Goal: Task Accomplishment & Management: Use online tool/utility

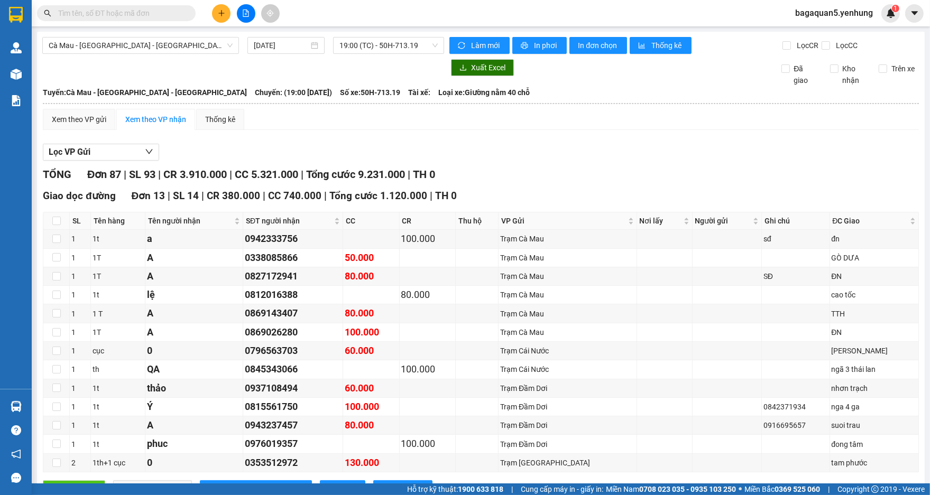
scroll to position [846, 0]
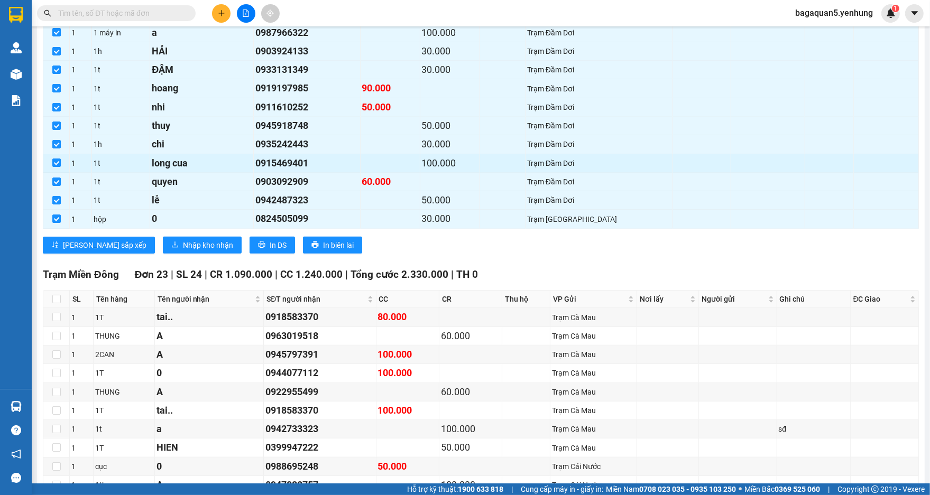
drag, startPoint x: 240, startPoint y: 189, endPoint x: 228, endPoint y: 161, distance: 29.8
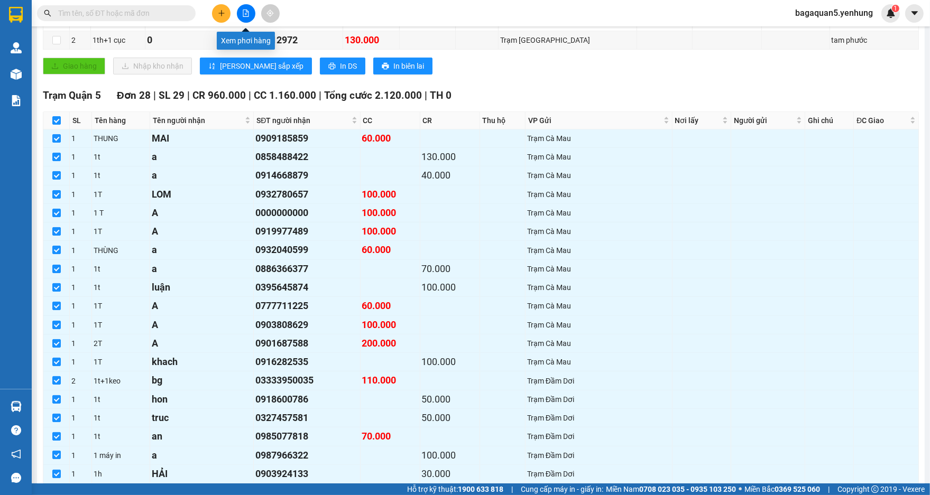
click at [242, 11] on icon "file-add" at bounding box center [245, 13] width 7 height 7
click at [248, 20] on div at bounding box center [245, 13] width 79 height 18
click at [244, 15] on icon "file-add" at bounding box center [245, 13] width 7 height 7
click at [243, 15] on icon "file-add" at bounding box center [245, 13] width 7 height 7
drag, startPoint x: 243, startPoint y: 15, endPoint x: 252, endPoint y: 18, distance: 9.5
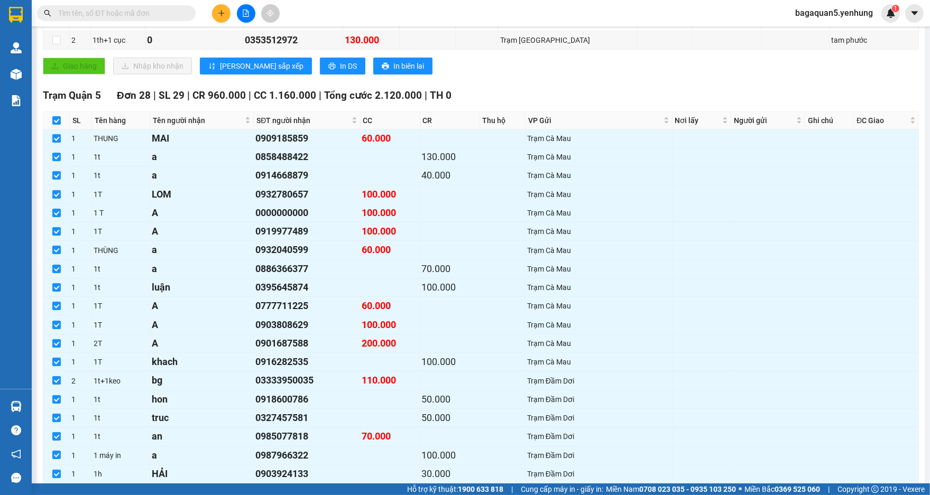
click at [252, 18] on button at bounding box center [246, 13] width 18 height 18
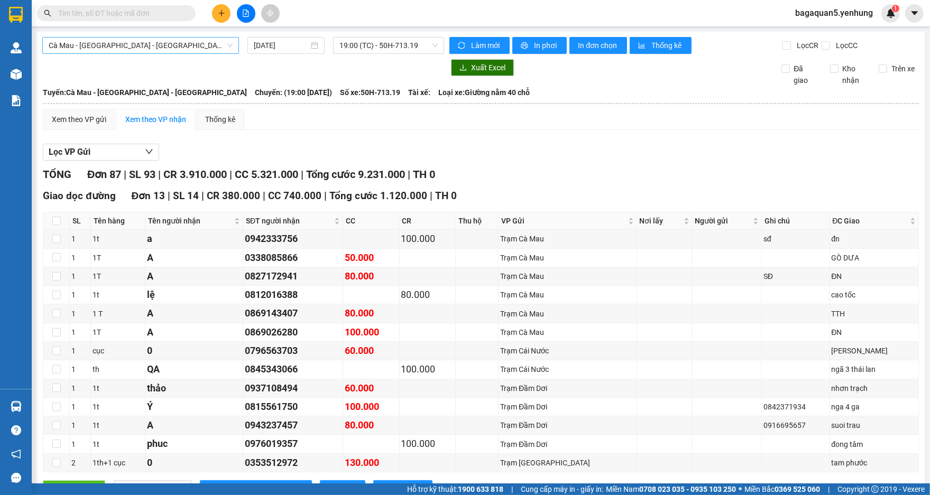
click at [237, 49] on div "Cà Mau - [GEOGRAPHIC_DATA] - [GEOGRAPHIC_DATA]" at bounding box center [140, 45] width 197 height 17
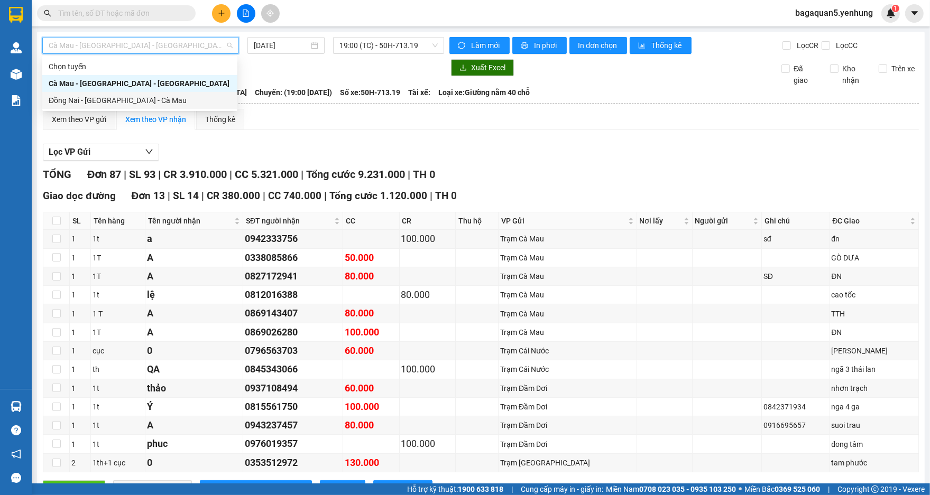
click at [220, 100] on div "Đồng Nai - [GEOGRAPHIC_DATA] - Cà Mau" at bounding box center [140, 101] width 182 height 12
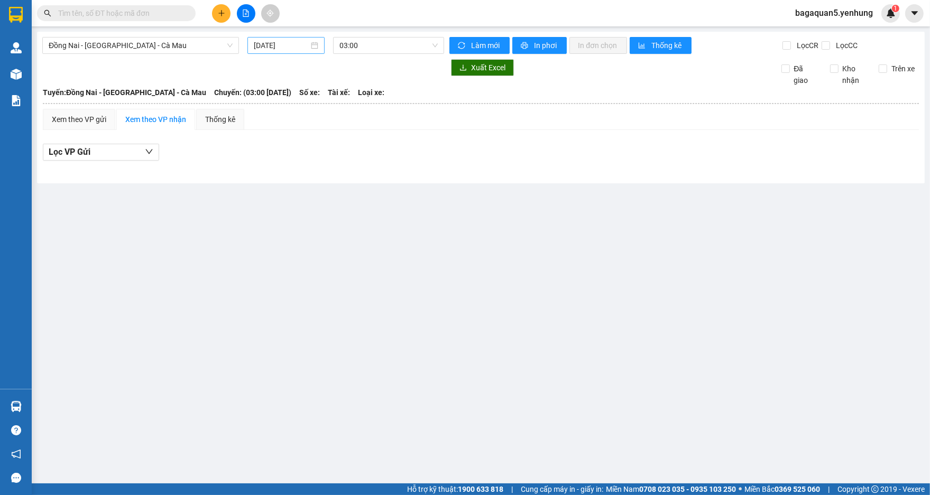
click at [310, 44] on div "[DATE]" at bounding box center [286, 46] width 64 height 12
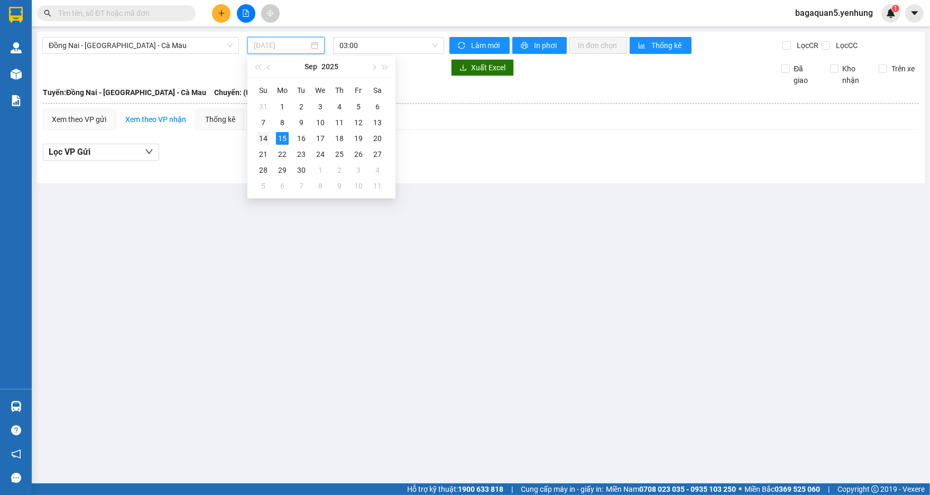
click at [267, 134] on div "14" at bounding box center [263, 138] width 13 height 13
type input "[DATE]"
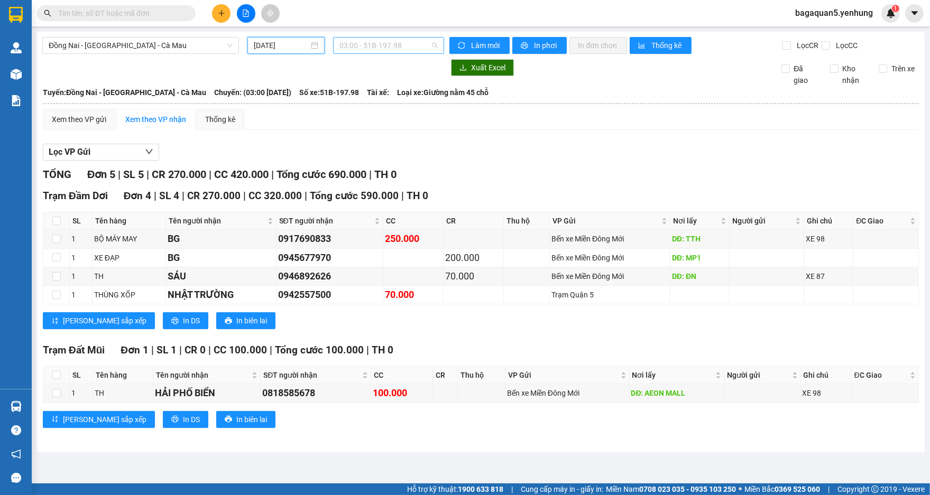
drag, startPoint x: 373, startPoint y: 48, endPoint x: 346, endPoint y: 49, distance: 26.5
click at [363, 49] on span "03:00 - 51B-197.98" at bounding box center [388, 46] width 98 height 16
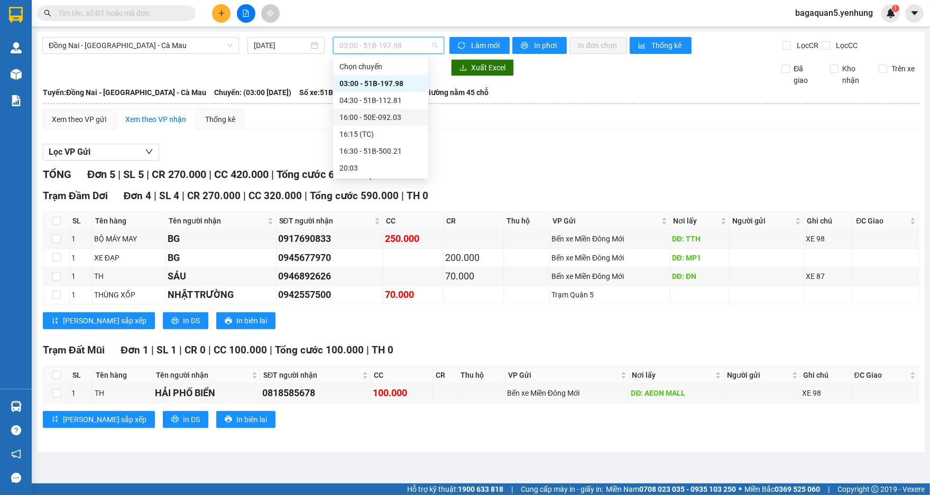
click at [401, 123] on div "16:00 - 50E-092.03" at bounding box center [380, 117] width 95 height 17
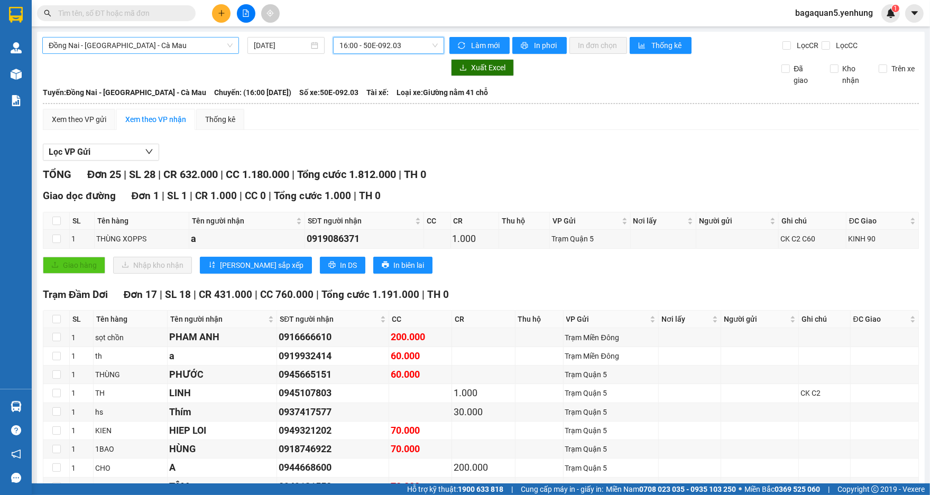
click at [172, 45] on span "Đồng Nai - [GEOGRAPHIC_DATA] - Cà Mau" at bounding box center [141, 46] width 184 height 16
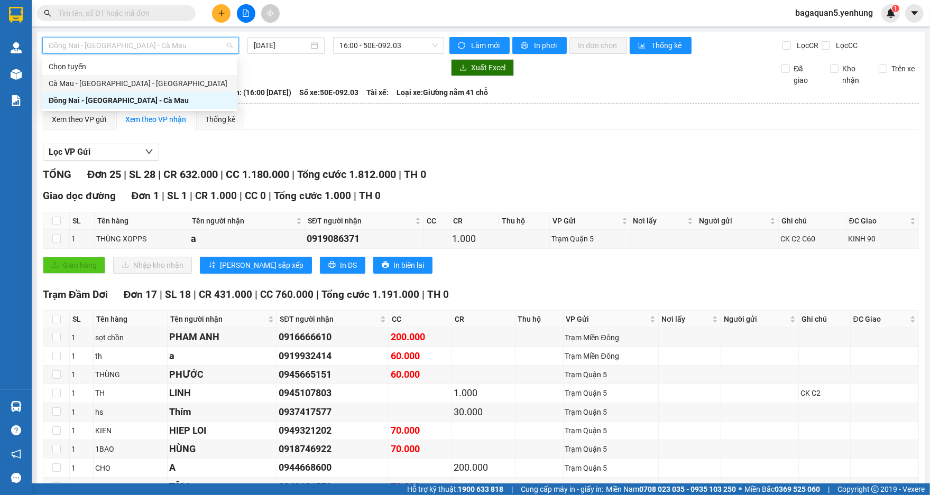
click at [170, 84] on div "Cà Mau - [GEOGRAPHIC_DATA] - [GEOGRAPHIC_DATA]" at bounding box center [140, 84] width 182 height 12
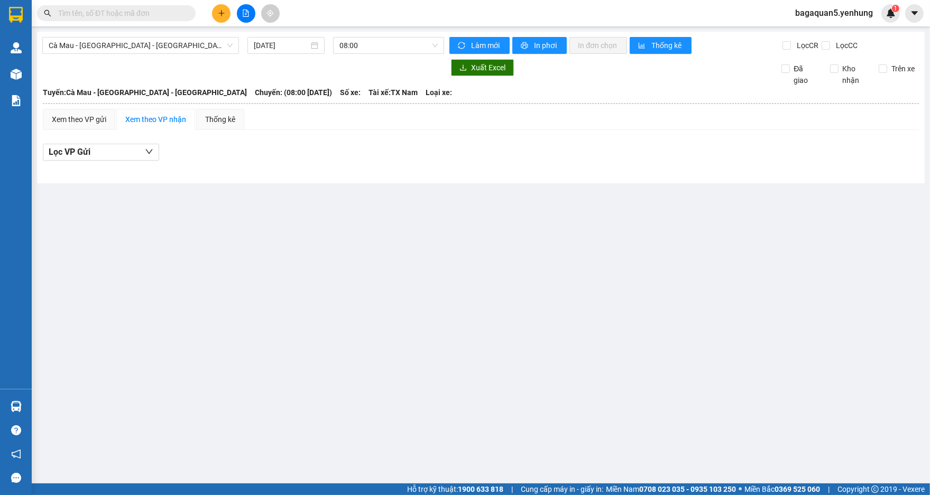
click at [378, 55] on div "Cà Mau - [GEOGRAPHIC_DATA] - [GEOGRAPHIC_DATA] [DATE] 08:00 Làm mới In phơi In …" at bounding box center [480, 108] width 887 height 152
click at [377, 46] on div "Cà Mau - [GEOGRAPHIC_DATA] - [GEOGRAPHIC_DATA] [DATE] 08:00 Làm mới In phơi In …" at bounding box center [480, 108] width 887 height 152
click at [374, 44] on span "08:00" at bounding box center [388, 46] width 98 height 16
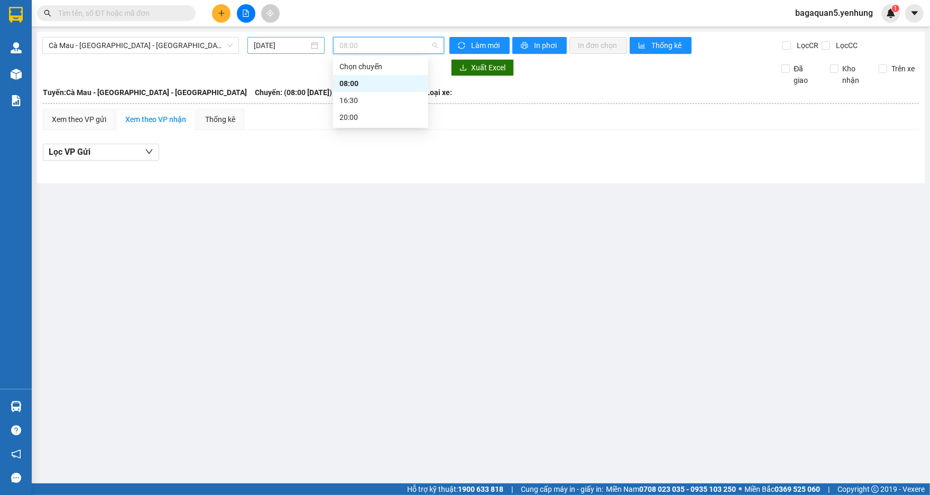
click at [282, 41] on input "[DATE]" at bounding box center [281, 46] width 55 height 12
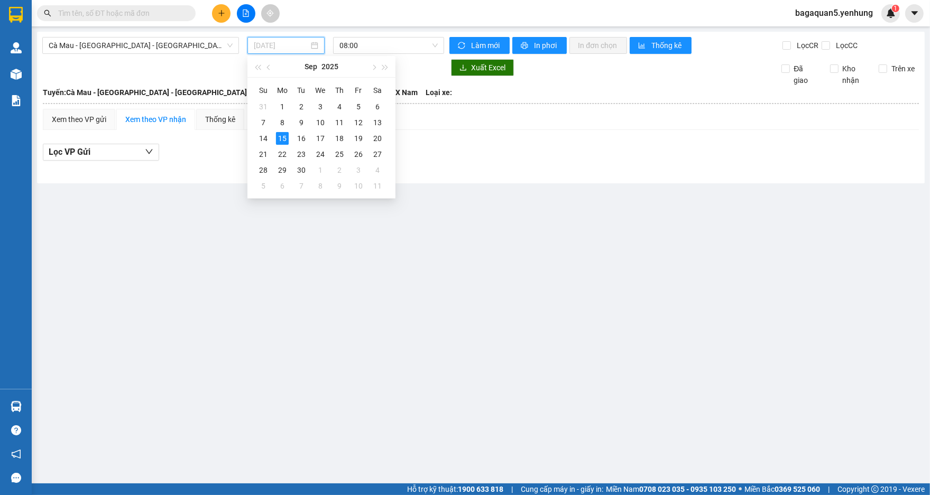
click at [275, 134] on td "15" at bounding box center [282, 139] width 19 height 16
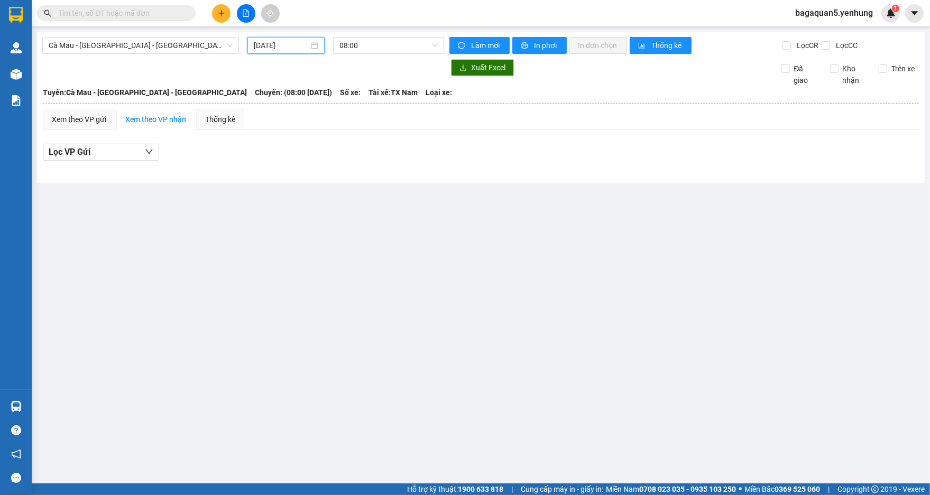
click at [307, 49] on input "[DATE]" at bounding box center [281, 46] width 55 height 12
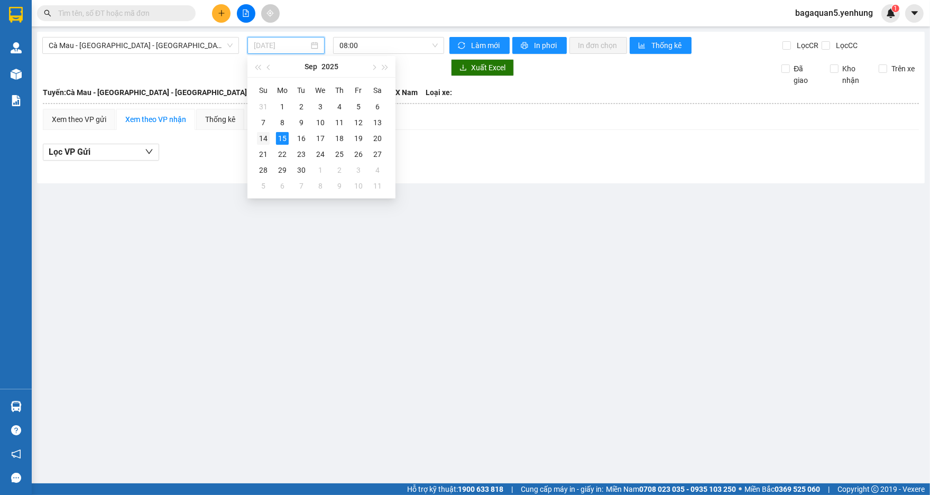
click at [264, 138] on div "14" at bounding box center [263, 138] width 13 height 13
type input "[DATE]"
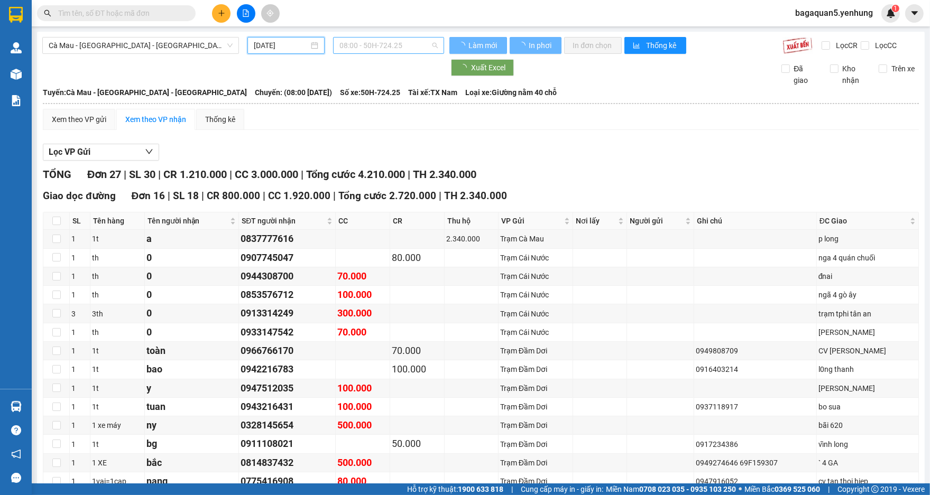
click at [374, 49] on span "08:00 - 50H-724.25" at bounding box center [388, 46] width 98 height 16
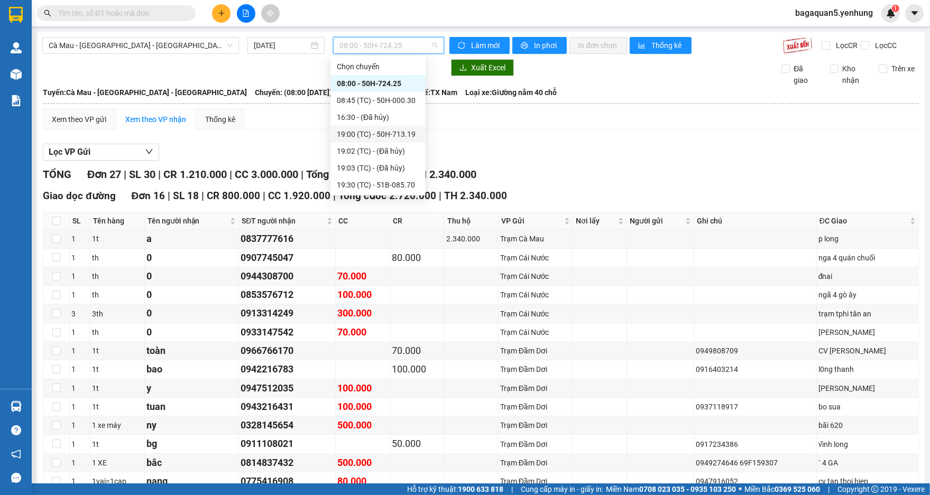
click at [373, 133] on div "19:00 (TC) - 50H-713.19" at bounding box center [378, 134] width 82 height 12
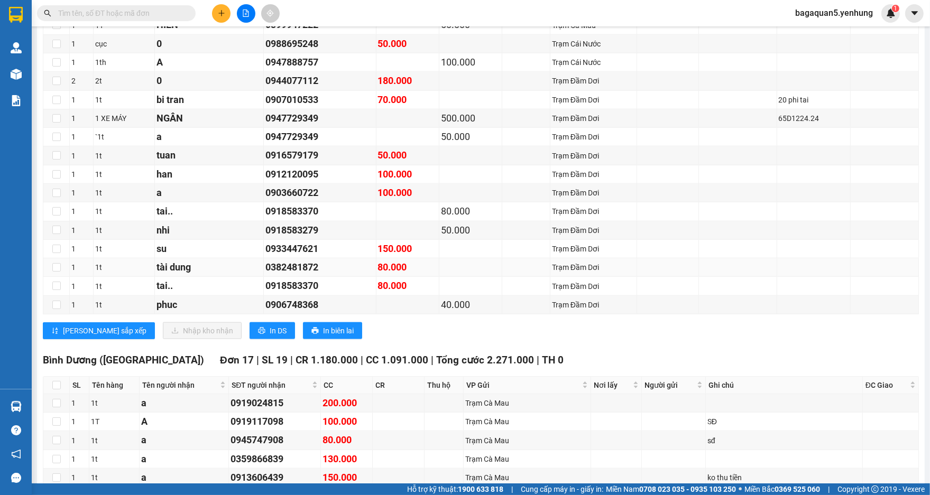
scroll to position [423, 0]
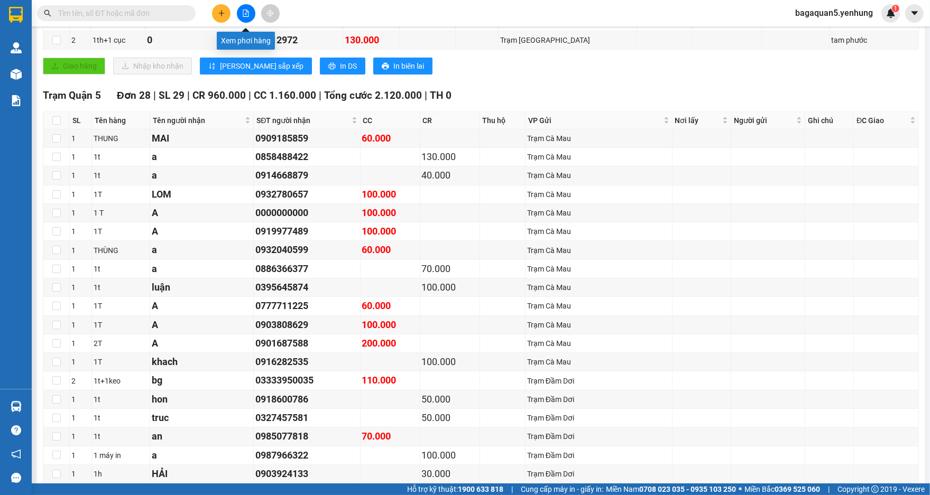
click at [240, 11] on button at bounding box center [246, 13] width 18 height 18
click at [253, 2] on div "Kết quả tìm kiếm ( 0 ) Bộ lọc No Data bagaquan5.yenhung 1" at bounding box center [465, 13] width 930 height 26
click at [243, 23] on div "Kết quả tìm kiếm ( 0 ) Bộ lọc No Data bagaquan5.yenhung 1" at bounding box center [465, 13] width 930 height 26
click at [160, 15] on input "text" at bounding box center [120, 13] width 125 height 12
drag, startPoint x: 107, startPoint y: 28, endPoint x: 103, endPoint y: 22, distance: 7.3
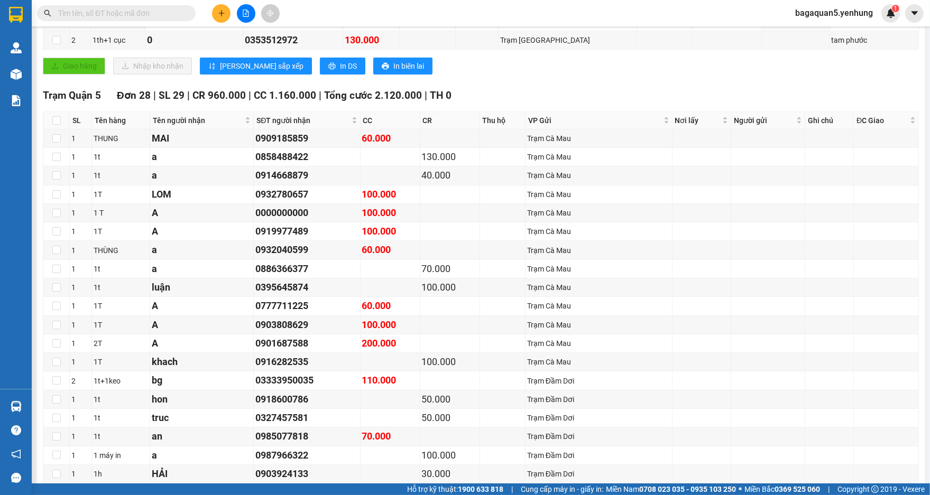
click at [107, 25] on section "Kết quả tìm kiếm ( 0 ) Bộ lọc No Data bagaquan5.yenhung 1 Quản Lý Quản lý khách…" at bounding box center [465, 247] width 930 height 495
click at [237, 16] on div at bounding box center [245, 13] width 79 height 18
click at [237, 16] on button at bounding box center [246, 13] width 18 height 18
click at [222, 16] on icon "plus" at bounding box center [221, 13] width 7 height 7
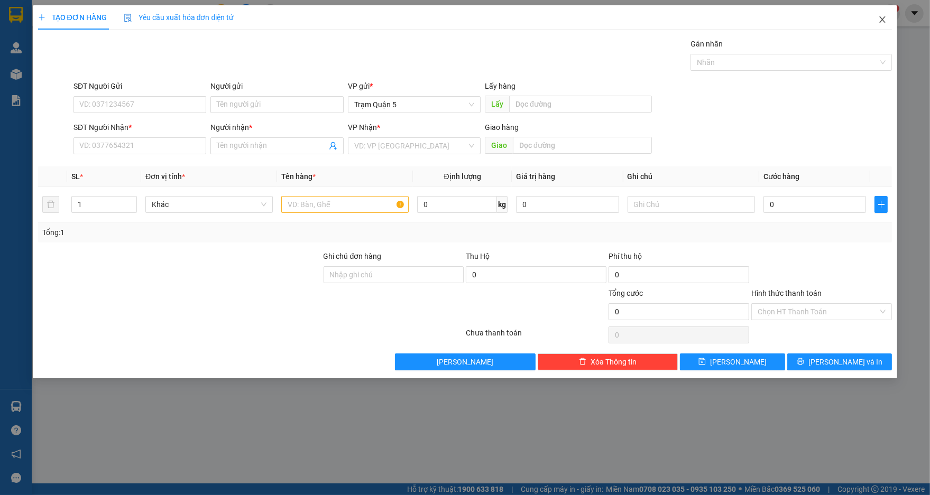
click at [886, 16] on icon "close" at bounding box center [882, 19] width 8 height 8
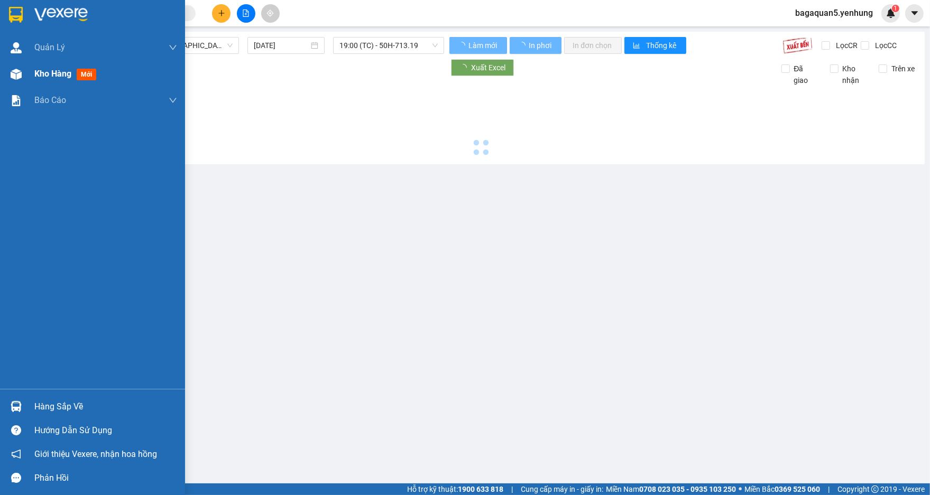
click at [20, 71] on img at bounding box center [16, 74] width 11 height 11
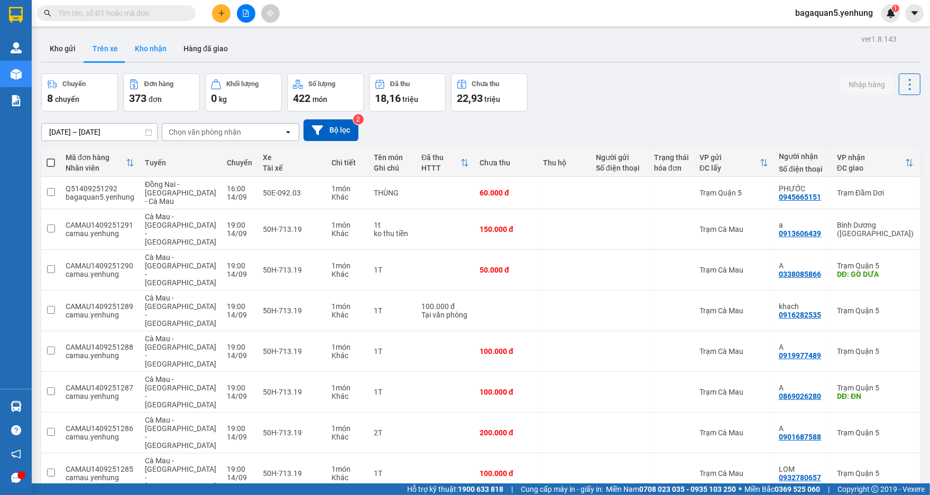
click at [140, 59] on button "Kho nhận" at bounding box center [150, 48] width 49 height 25
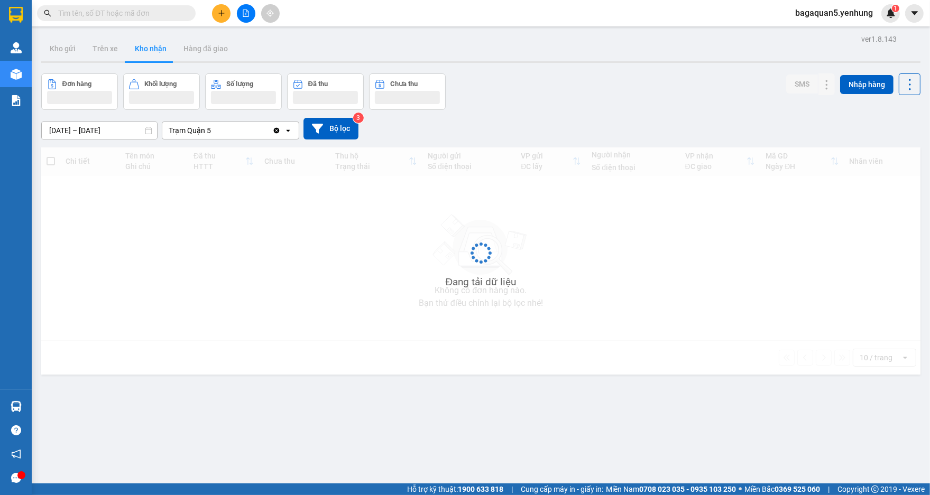
drag, startPoint x: 150, startPoint y: 57, endPoint x: 143, endPoint y: 67, distance: 12.9
click at [150, 57] on button "Kho nhận" at bounding box center [150, 48] width 49 height 25
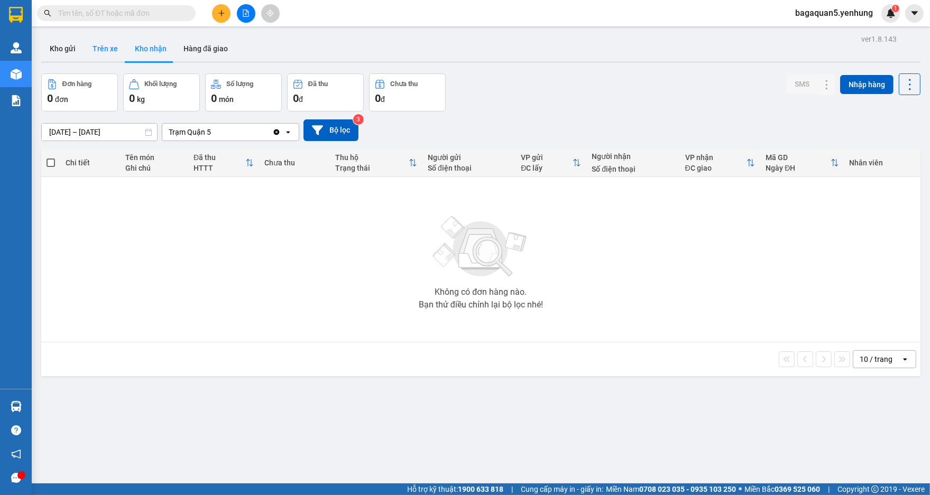
click at [104, 49] on button "Trên xe" at bounding box center [105, 48] width 42 height 25
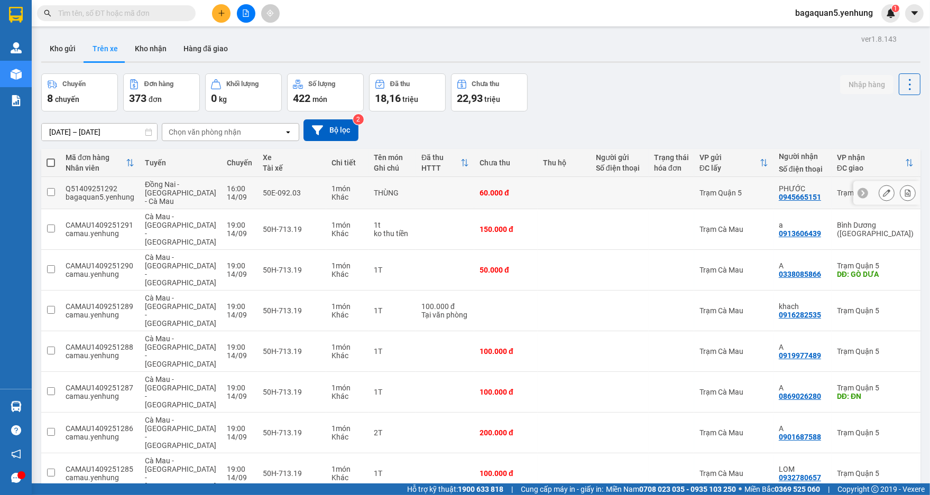
click at [503, 189] on td "60.000 đ" at bounding box center [505, 193] width 63 height 32
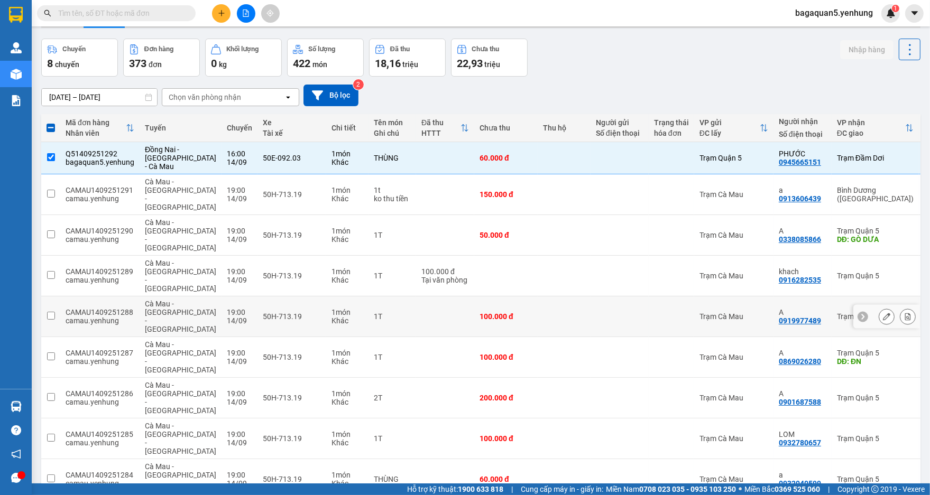
scroll to position [63, 0]
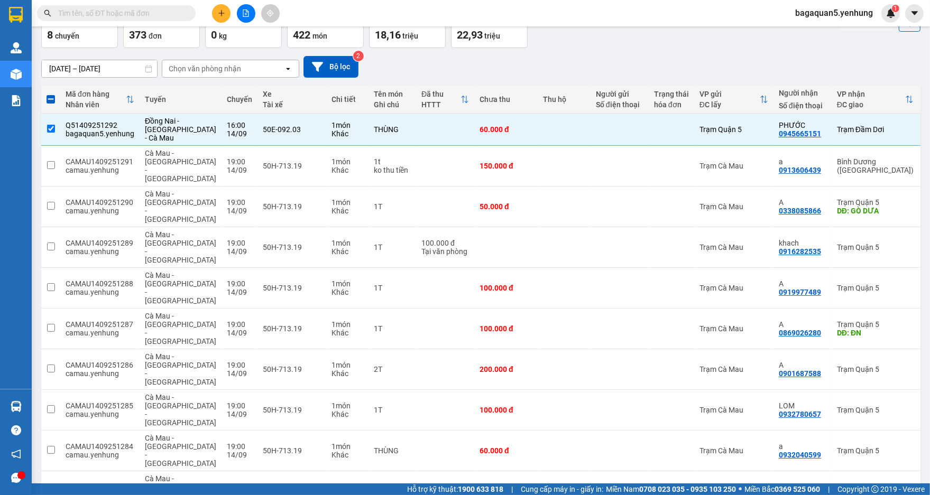
click at [218, 64] on div "Chọn văn phòng nhận" at bounding box center [205, 68] width 72 height 11
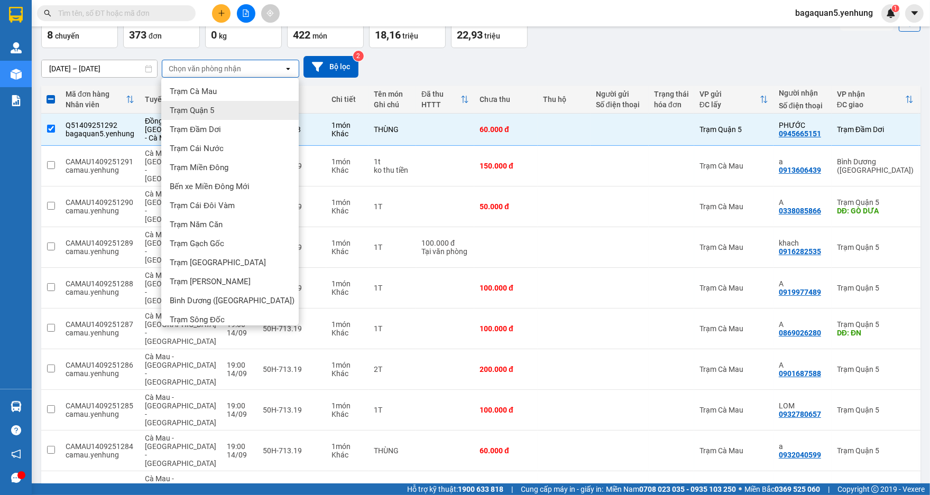
click at [203, 113] on span "Trạm Quận 5" at bounding box center [192, 110] width 44 height 11
checkbox input "false"
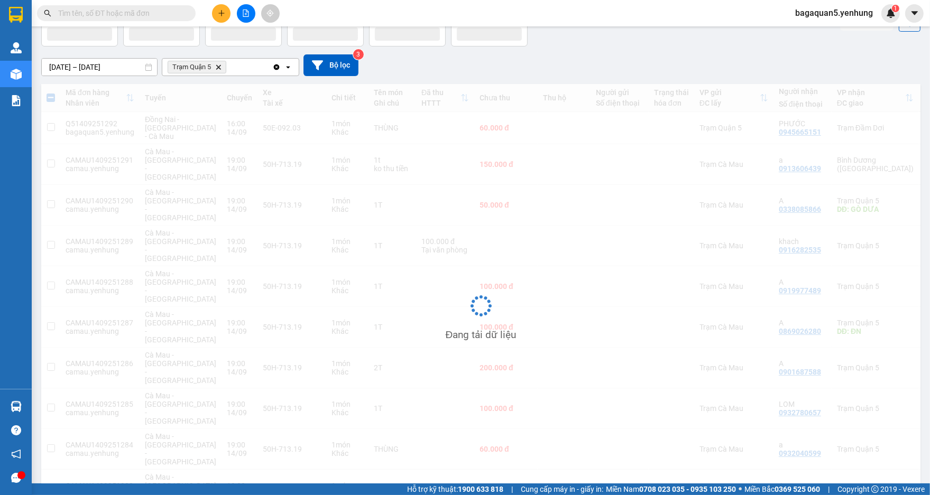
scroll to position [61, 0]
drag, startPoint x: 355, startPoint y: 66, endPoint x: 331, endPoint y: 72, distance: 24.5
click at [341, 73] on div "13/09/2025 – 15/09/2025 Press the down arrow key to interact with the calendar …" at bounding box center [480, 68] width 879 height 22
click at [328, 69] on button "Bộ lọc" at bounding box center [330, 68] width 55 height 22
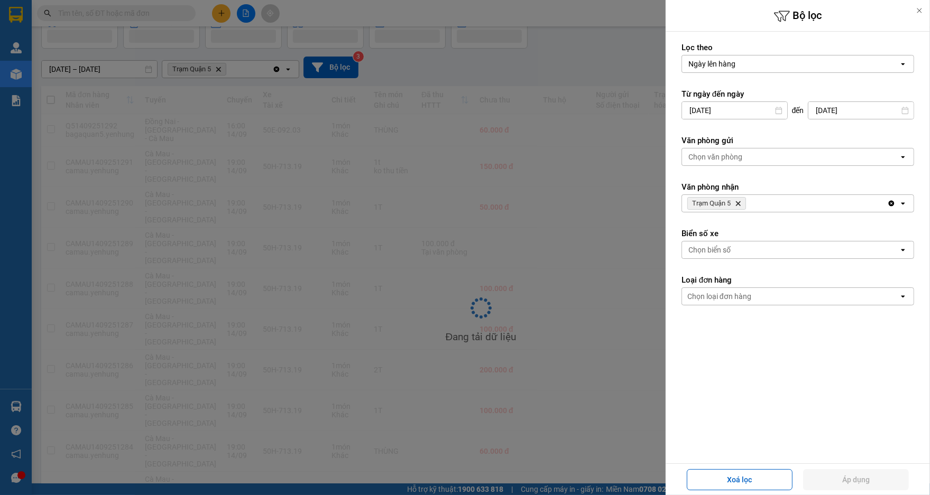
click at [709, 151] on div "Chọn văn phòng" at bounding box center [790, 157] width 217 height 17
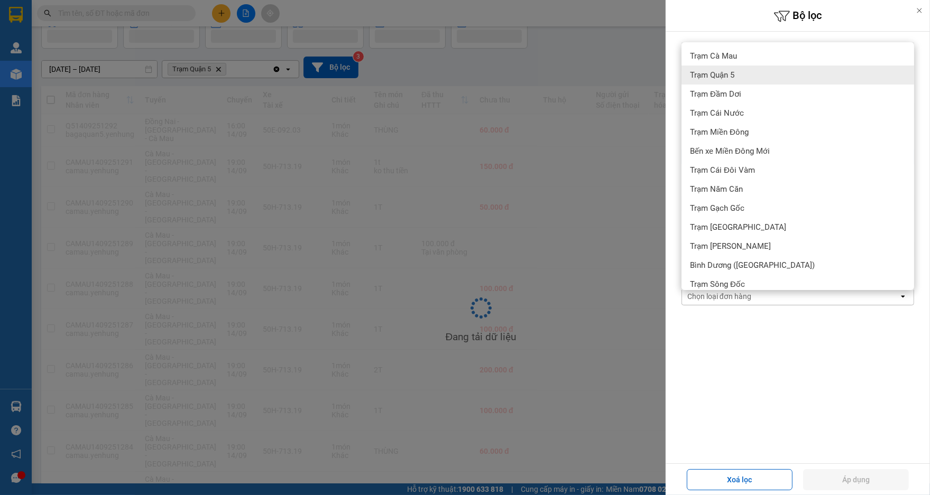
click at [730, 75] on span "Trạm Quận 5" at bounding box center [712, 75] width 44 height 11
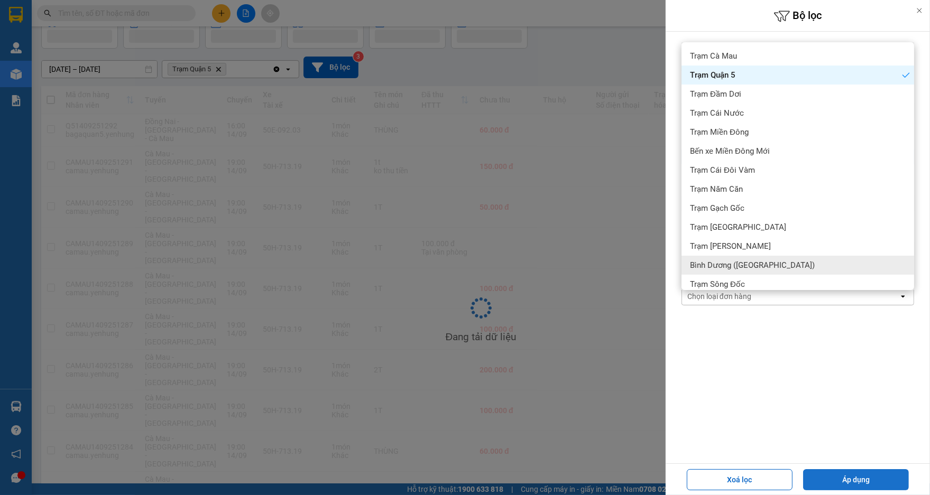
click at [880, 469] on button "Áp dụng" at bounding box center [856, 479] width 106 height 21
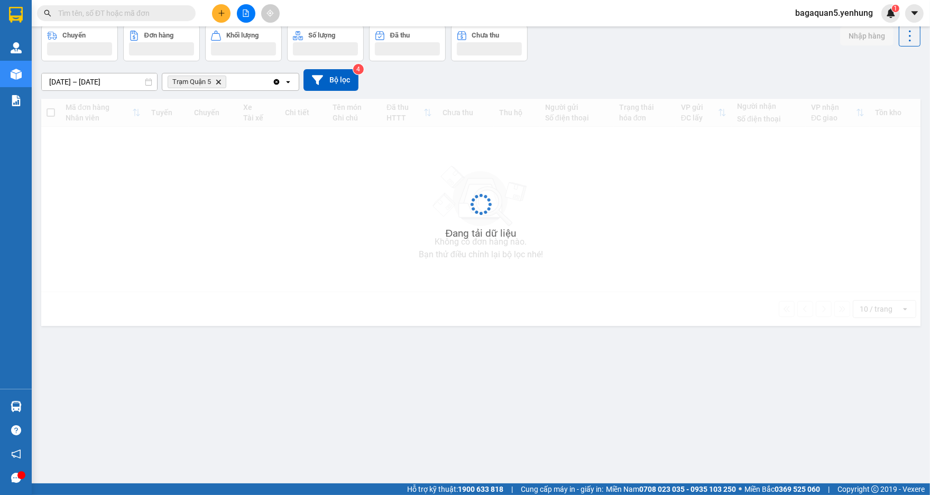
scroll to position [49, 0]
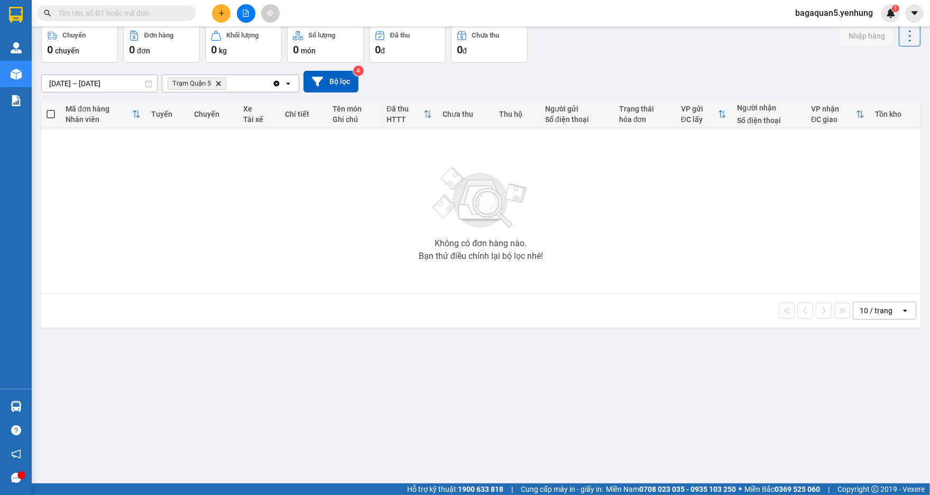
drag, startPoint x: 222, startPoint y: 81, endPoint x: 219, endPoint y: 66, distance: 15.1
click at [221, 80] on span "Trạm Quận 5 Delete" at bounding box center [197, 83] width 59 height 13
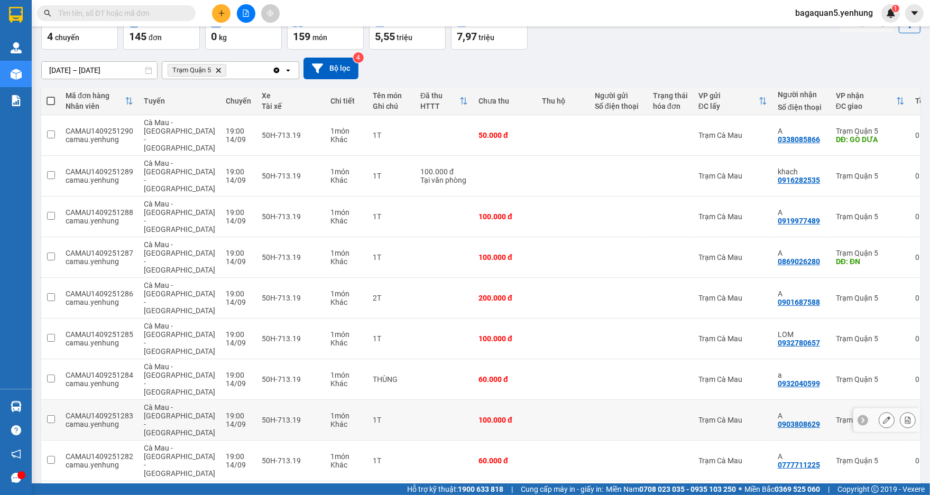
scroll to position [63, 0]
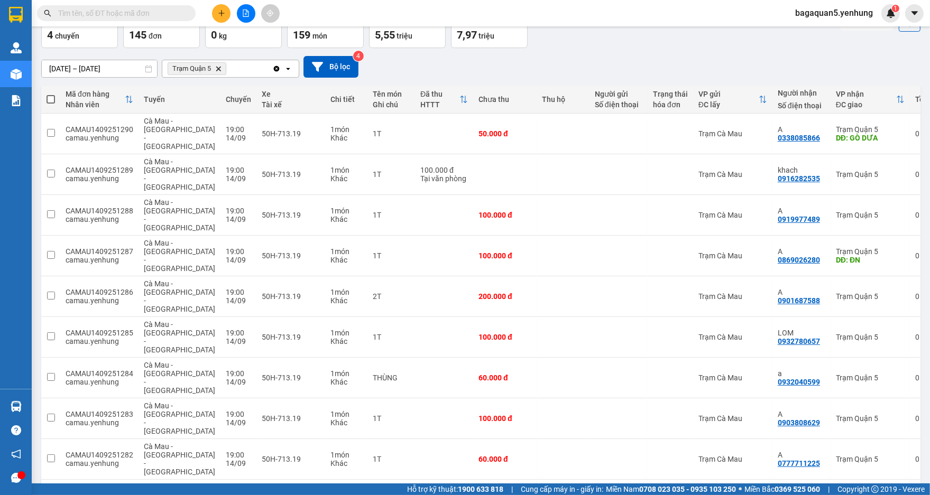
click at [878, 434] on span "100 / trang" at bounding box center [871, 434] width 38 height 11
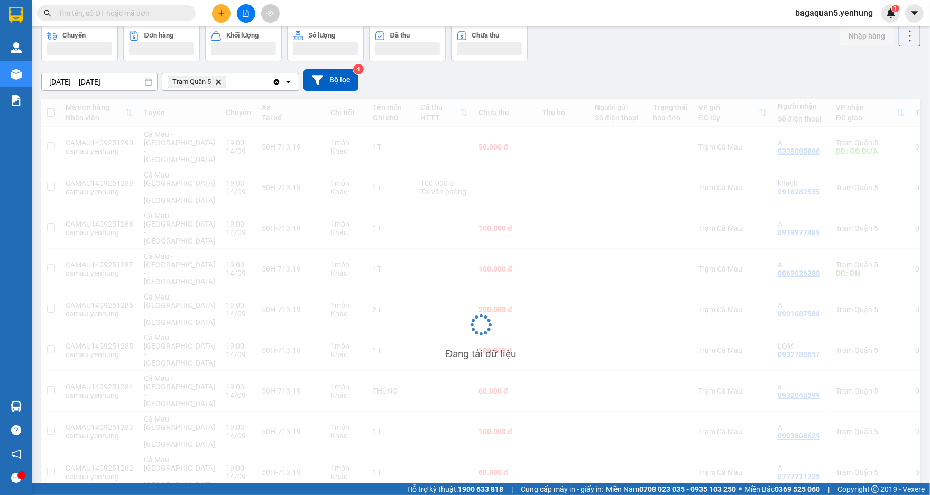
scroll to position [49, 0]
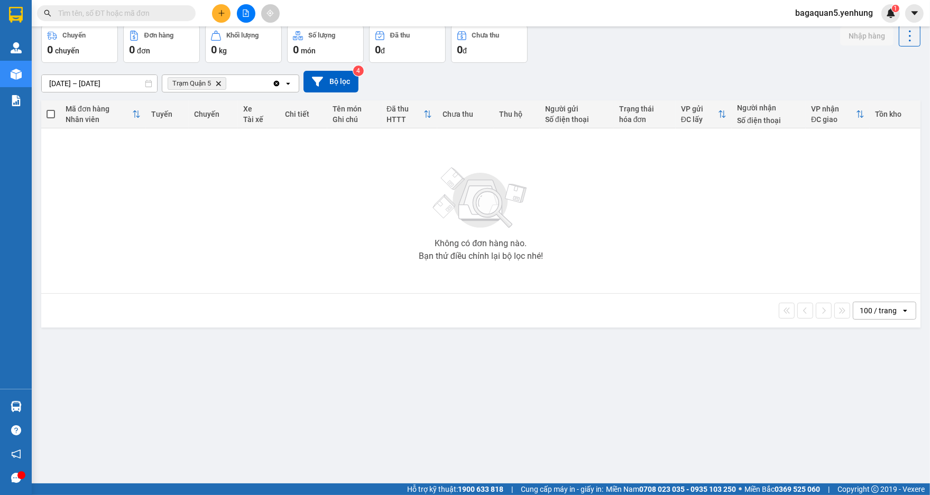
click at [220, 79] on span "Trạm Quận 5 Delete" at bounding box center [197, 83] width 59 height 13
drag, startPoint x: 210, startPoint y: 66, endPoint x: 183, endPoint y: 52, distance: 30.5
click at [197, 58] on div "ver 1.8.143 Kho gửi Trên xe Kho nhận Hàng đã giao Chuyến 0 chuyến Đơn hàng 0 đơ…" at bounding box center [480, 230] width 887 height 495
drag, startPoint x: 141, startPoint y: 60, endPoint x: 133, endPoint y: 63, distance: 9.0
click at [133, 63] on div "ver 1.8.143 Kho gửi Trên xe Kho nhận Hàng đã giao Chuyến 0 chuyến Đơn hàng 0 đơ…" at bounding box center [480, 230] width 887 height 495
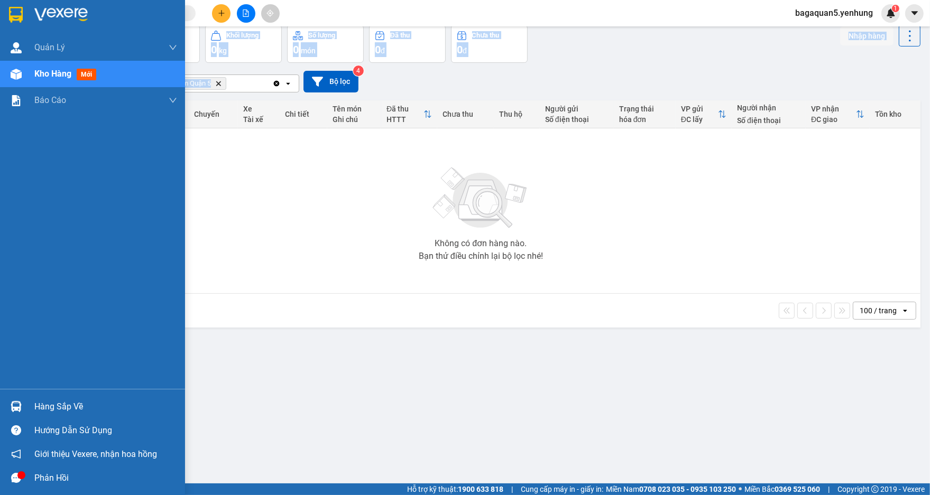
drag, startPoint x: 58, startPoint y: 83, endPoint x: 136, endPoint y: 62, distance: 81.7
click at [90, 81] on div "Kho hàng mới" at bounding box center [105, 74] width 143 height 26
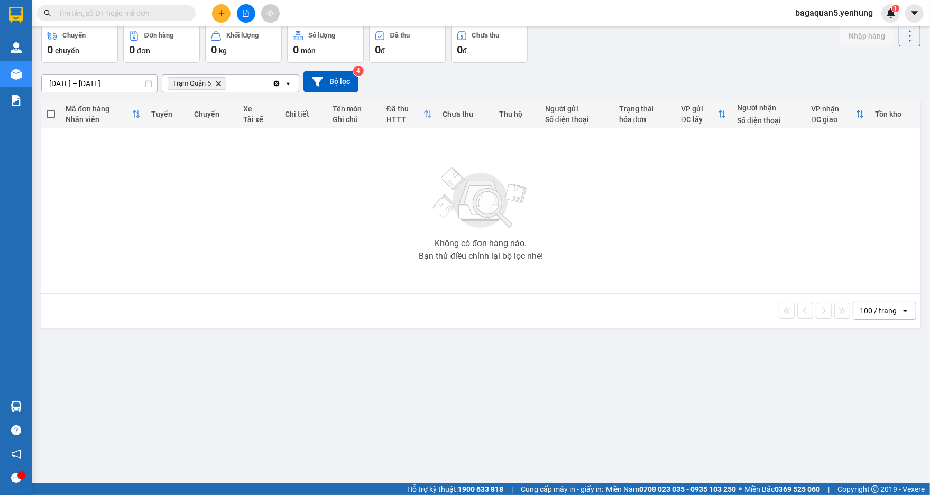
click at [89, 13] on input "text" at bounding box center [120, 13] width 125 height 12
click at [240, 11] on button at bounding box center [246, 13] width 18 height 18
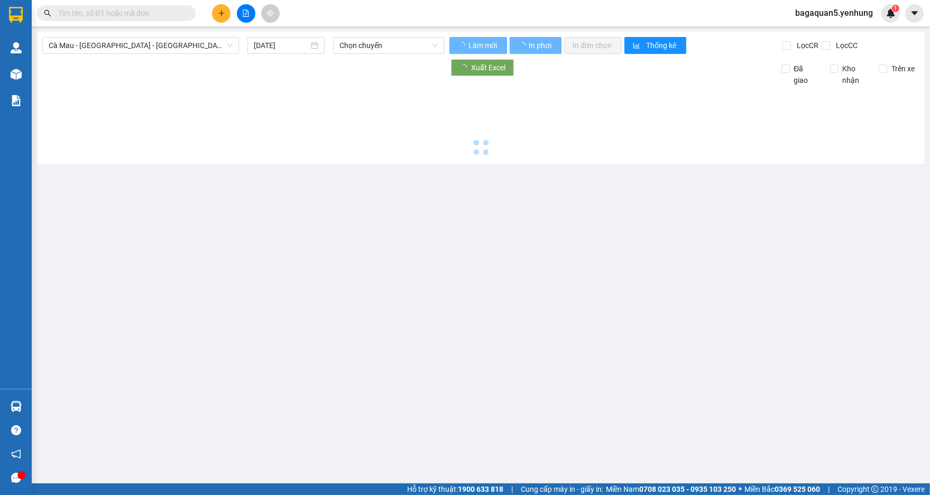
type input "[DATE]"
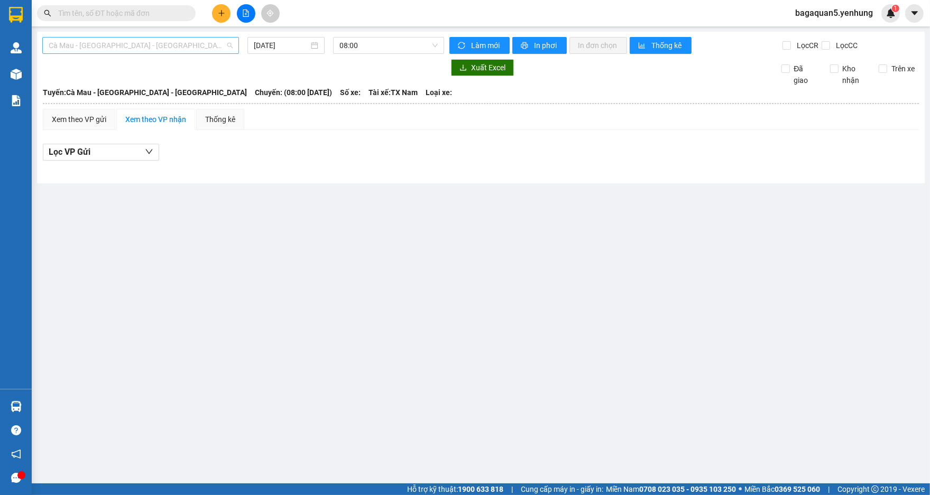
click at [210, 47] on span "Cà Mau - [GEOGRAPHIC_DATA] - [GEOGRAPHIC_DATA]" at bounding box center [141, 46] width 184 height 16
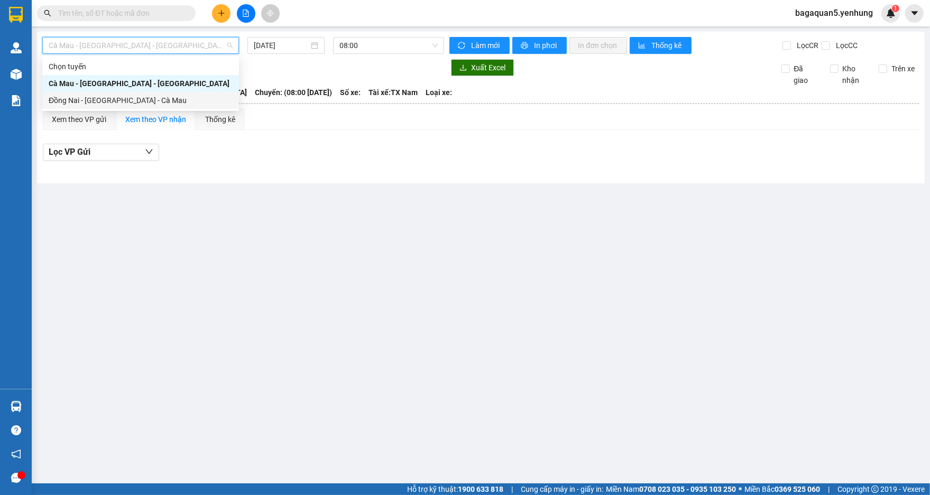
click at [197, 98] on div "Đồng Nai - [GEOGRAPHIC_DATA] - Cà Mau" at bounding box center [141, 101] width 184 height 12
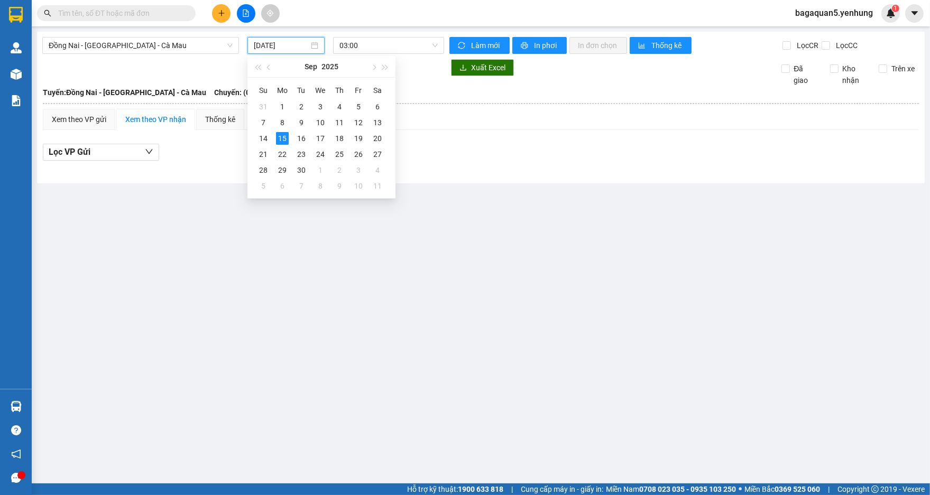
click at [292, 40] on input "[DATE]" at bounding box center [281, 46] width 55 height 12
click at [263, 138] on div "14" at bounding box center [263, 138] width 13 height 13
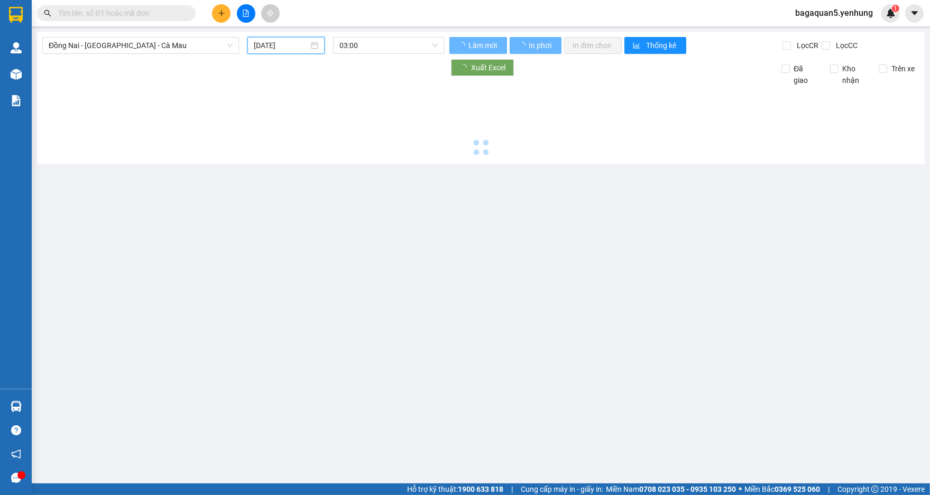
type input "[DATE]"
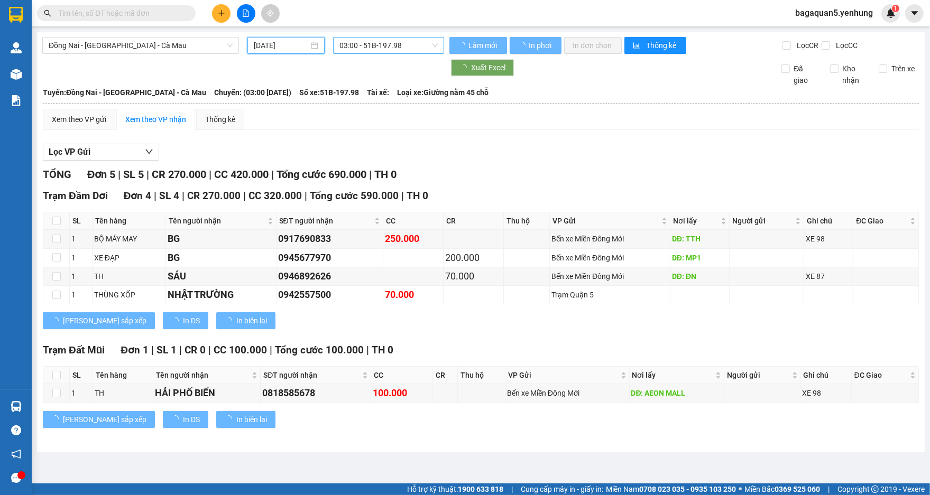
click at [351, 52] on span "03:00 - 51B-197.98" at bounding box center [388, 46] width 98 height 16
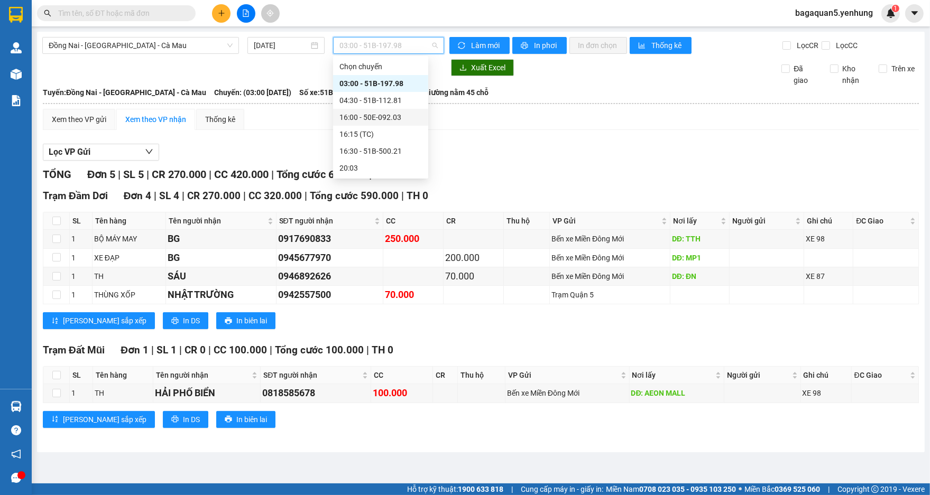
click at [368, 121] on div "16:00 - 50E-092.03" at bounding box center [380, 118] width 82 height 12
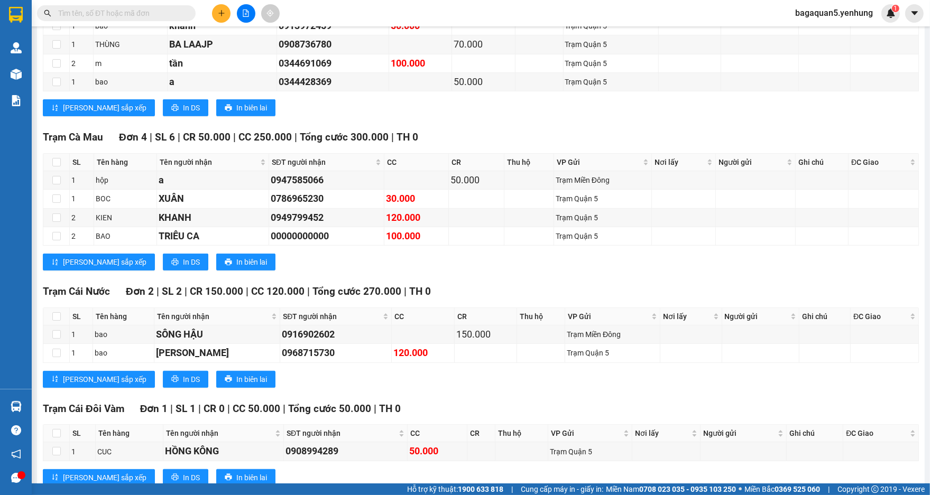
scroll to position [584, 0]
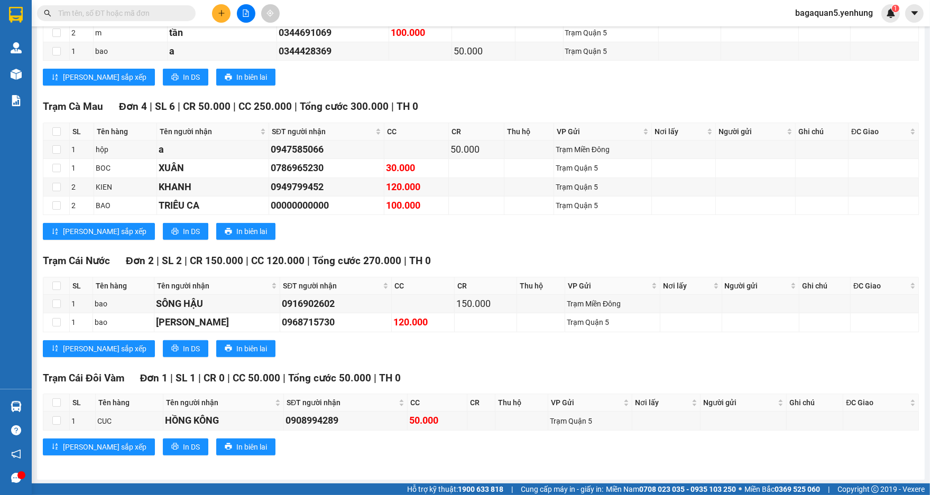
drag, startPoint x: 478, startPoint y: 442, endPoint x: 484, endPoint y: 444, distance: 5.5
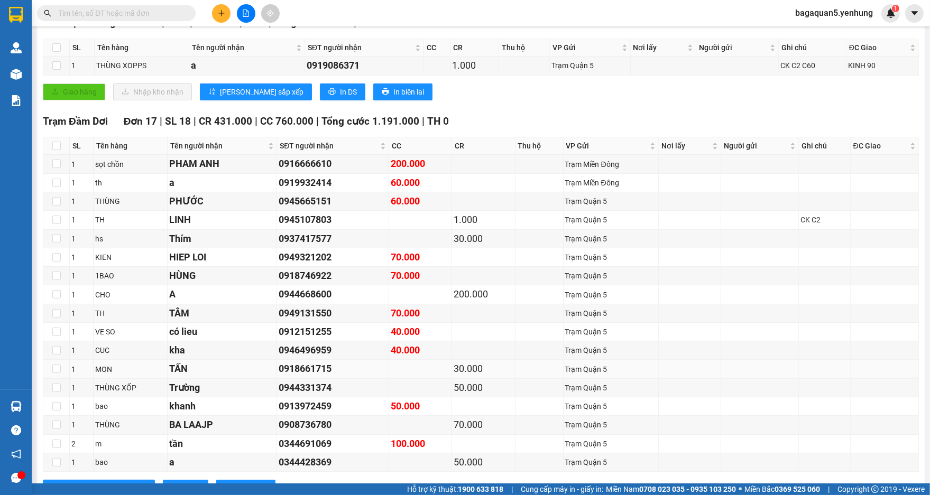
scroll to position [0, 0]
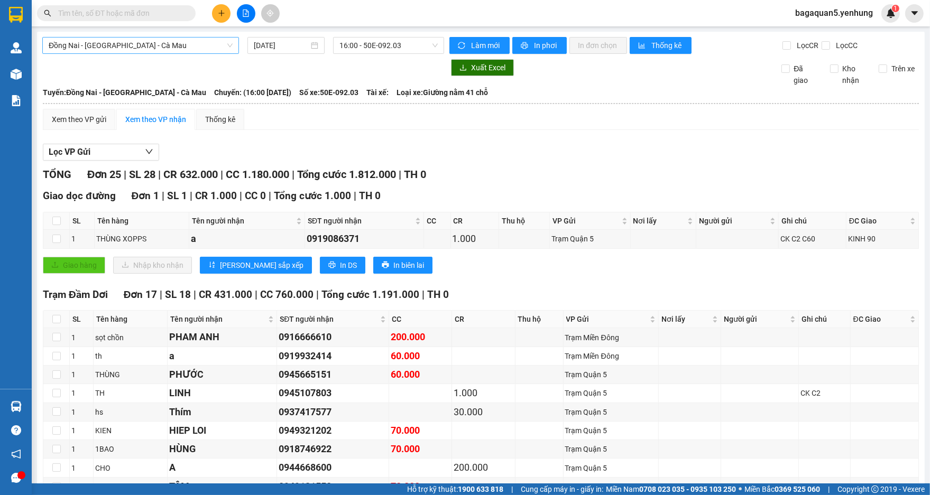
click at [235, 39] on div "Đồng Nai - [GEOGRAPHIC_DATA] - Cà Mau" at bounding box center [140, 45] width 197 height 17
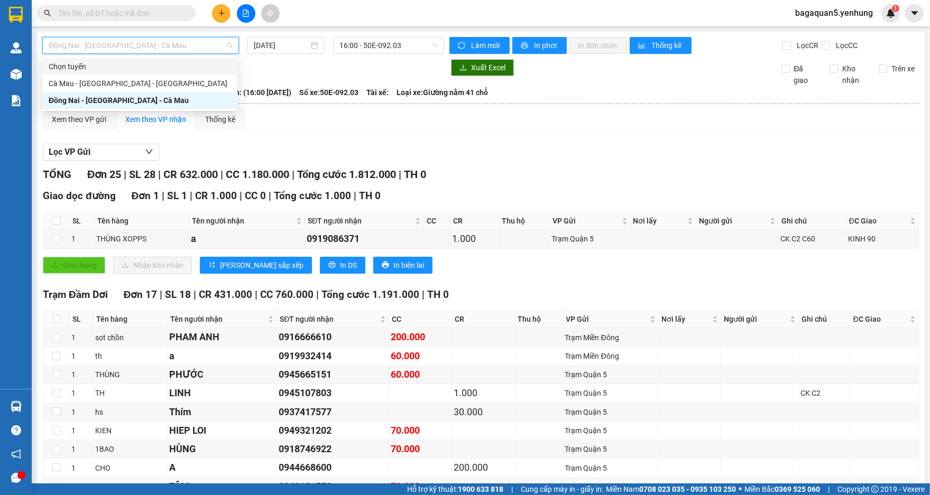
click at [212, 70] on div "Chọn tuyến" at bounding box center [140, 67] width 182 height 12
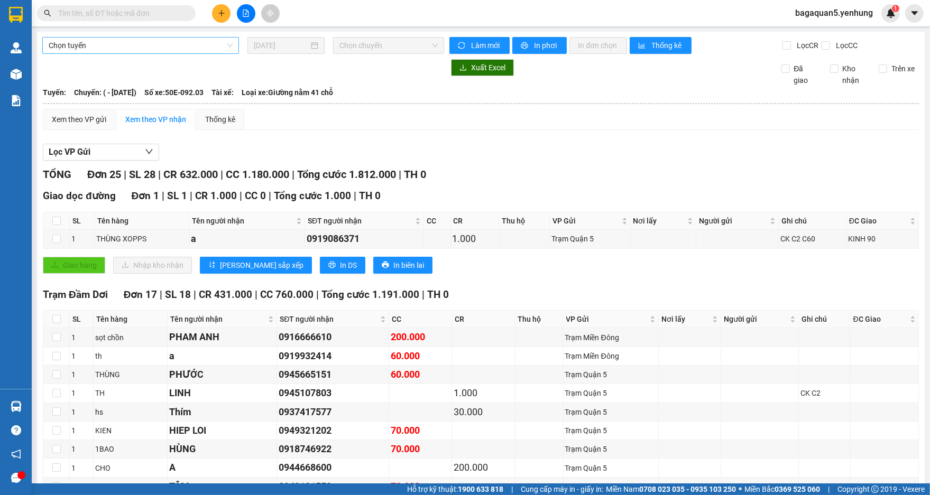
drag, startPoint x: 213, startPoint y: 31, endPoint x: 219, endPoint y: 42, distance: 12.3
click at [218, 36] on main "Chọn tuyến 14/09/2025 Chọn chuyến Làm mới In phơi In đơn chọn Thống kê Lọc CR L…" at bounding box center [465, 242] width 930 height 484
drag, startPoint x: 219, startPoint y: 43, endPoint x: 221, endPoint y: 50, distance: 6.5
click at [221, 45] on span "Chọn tuyến" at bounding box center [141, 46] width 184 height 16
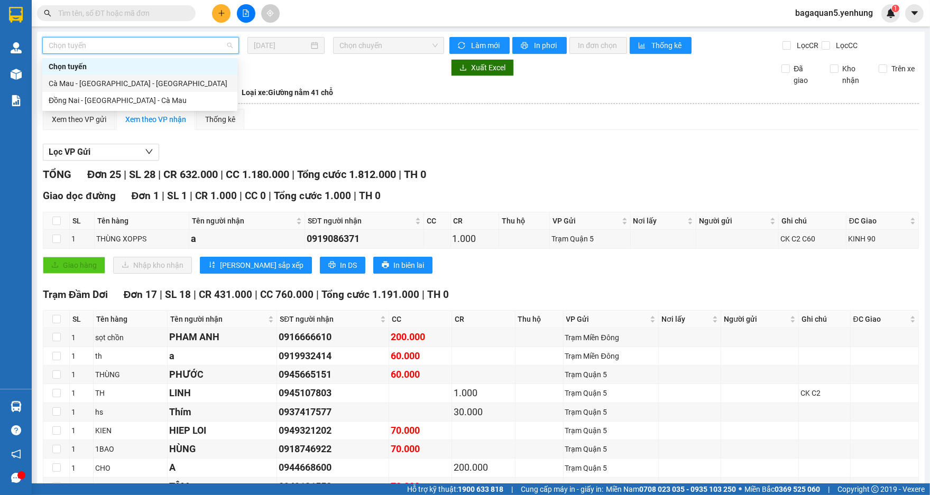
click at [203, 88] on div "Cà Mau - [GEOGRAPHIC_DATA] - [GEOGRAPHIC_DATA]" at bounding box center [140, 84] width 182 height 12
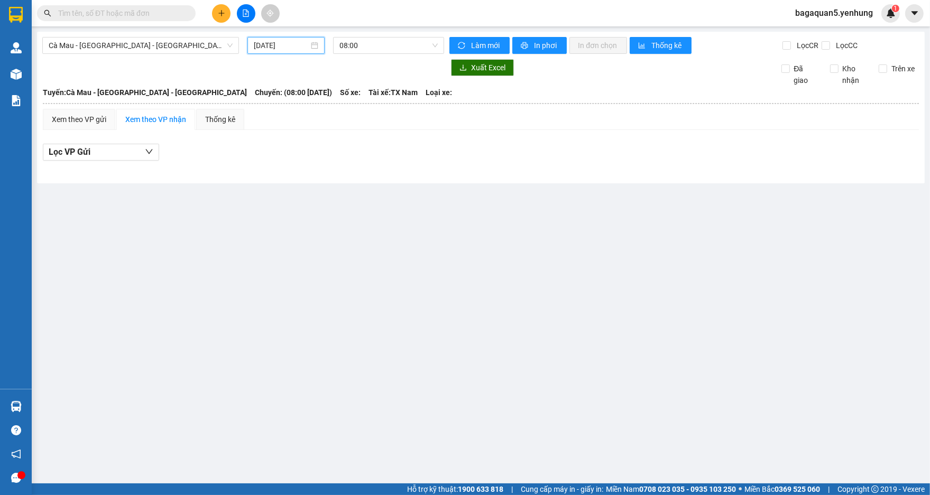
click at [256, 44] on input "[DATE]" at bounding box center [281, 46] width 55 height 12
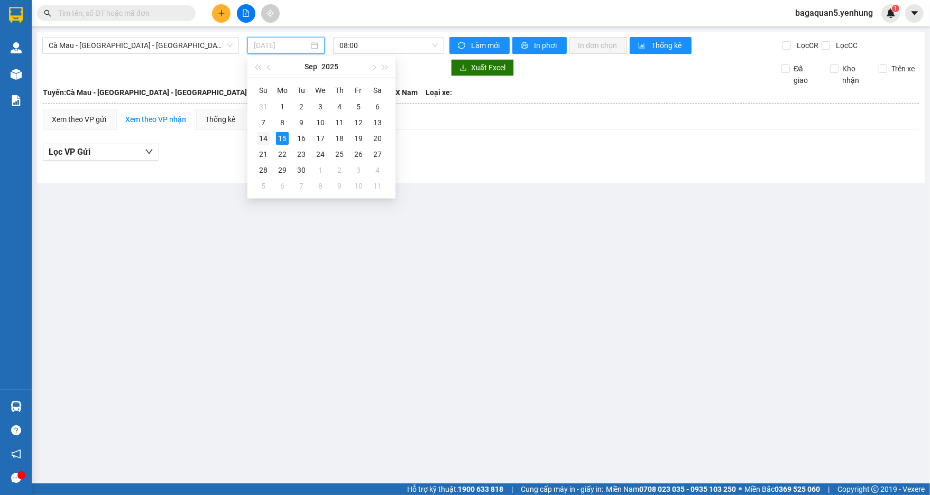
click at [267, 136] on div "14" at bounding box center [263, 138] width 13 height 13
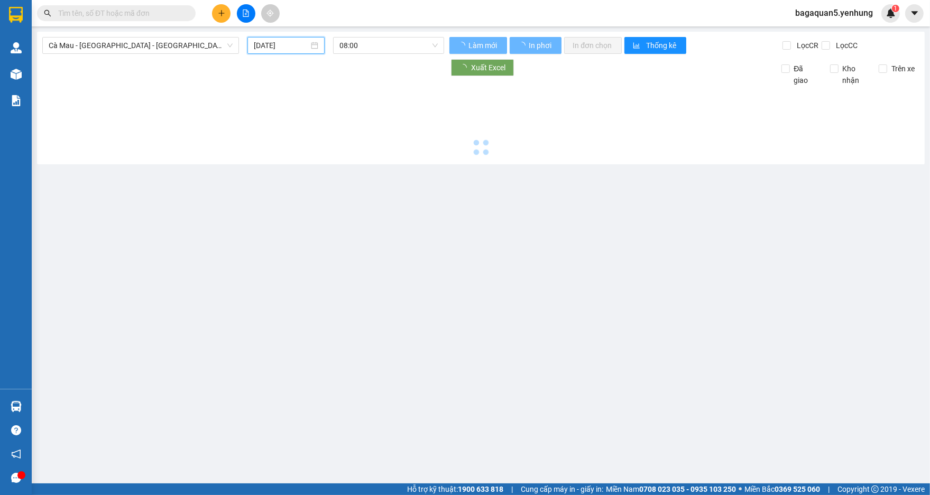
type input "[DATE]"
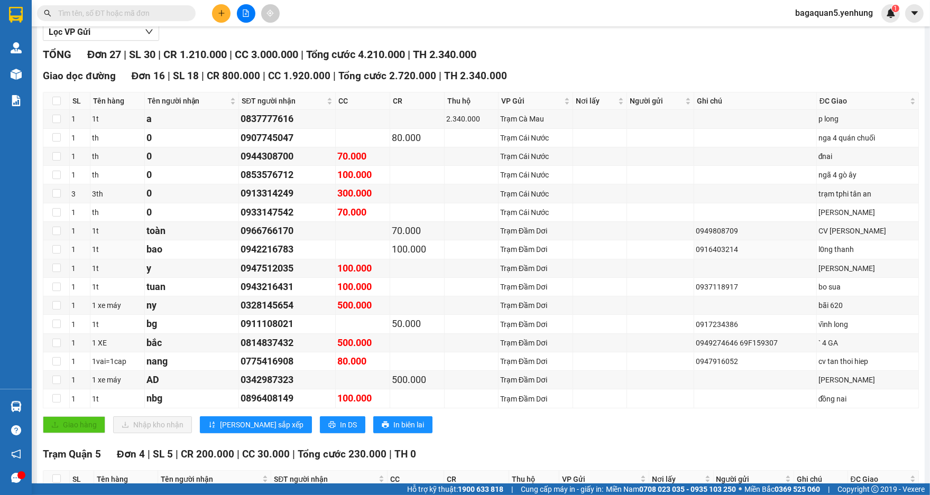
scroll to position [543, 0]
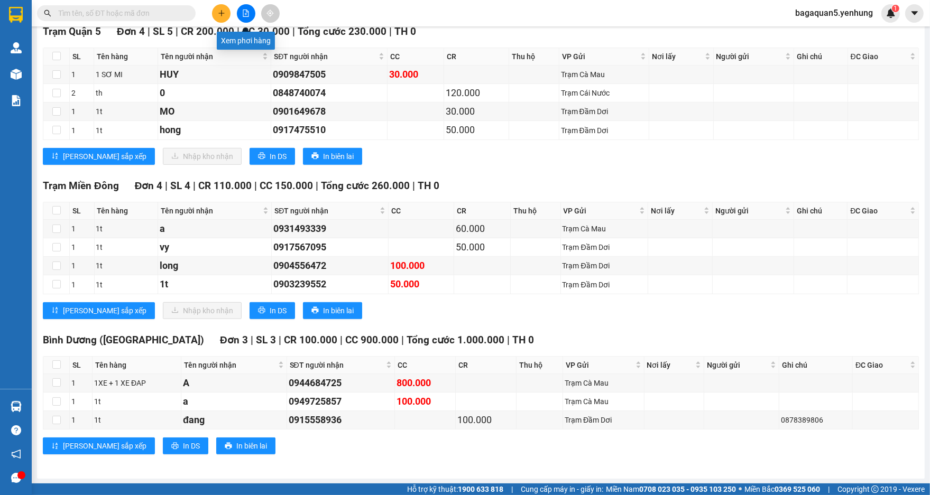
click at [240, 16] on button at bounding box center [246, 13] width 18 height 18
click at [241, 8] on button at bounding box center [246, 13] width 18 height 18
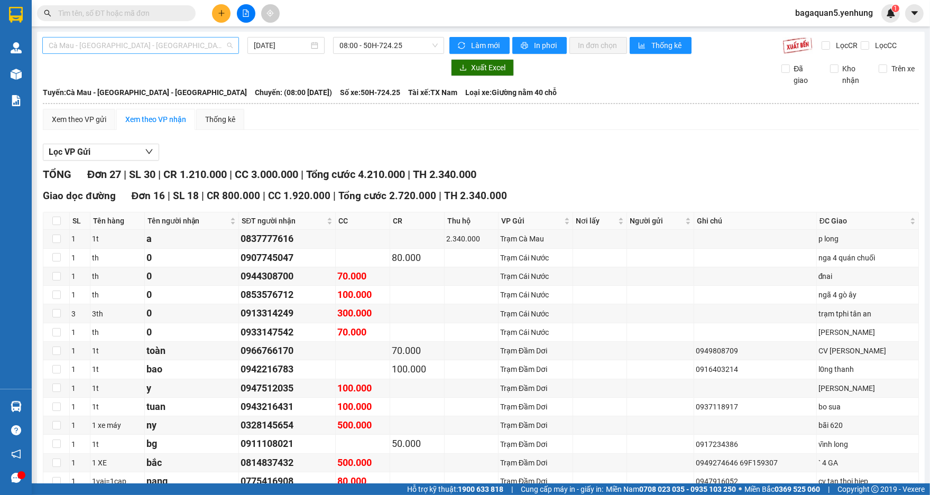
click at [223, 48] on span "Cà Mau - [GEOGRAPHIC_DATA] - [GEOGRAPHIC_DATA]" at bounding box center [141, 46] width 184 height 16
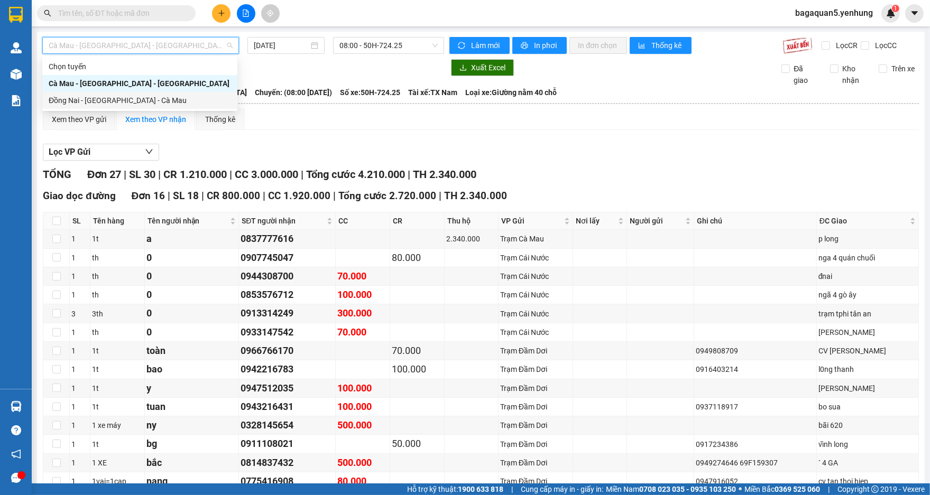
click at [228, 97] on div "Đồng Nai - [GEOGRAPHIC_DATA] - Cà Mau" at bounding box center [140, 101] width 182 height 12
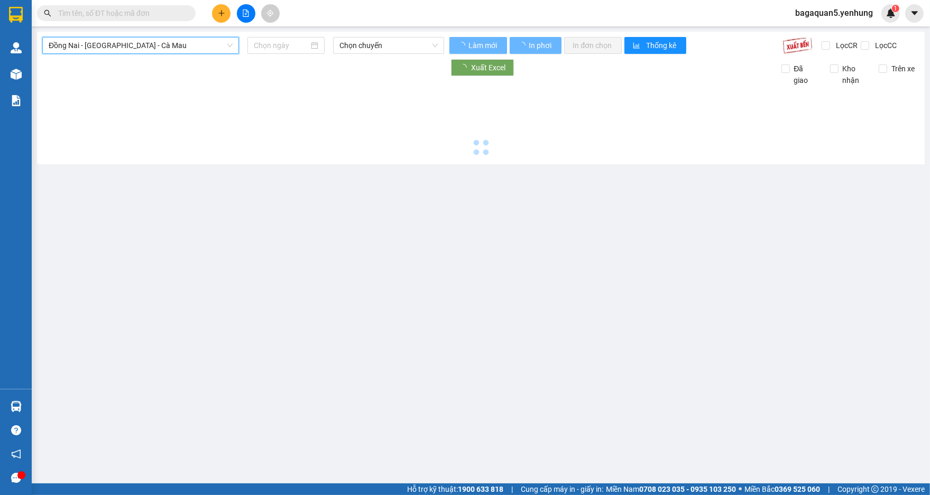
type input "[DATE]"
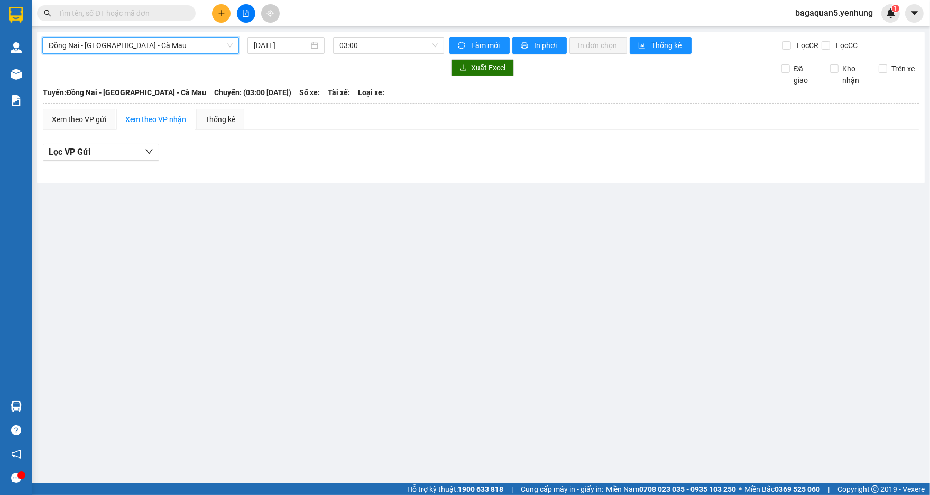
click at [217, 52] on span "Đồng Nai - [GEOGRAPHIC_DATA] - Cà Mau" at bounding box center [141, 46] width 184 height 16
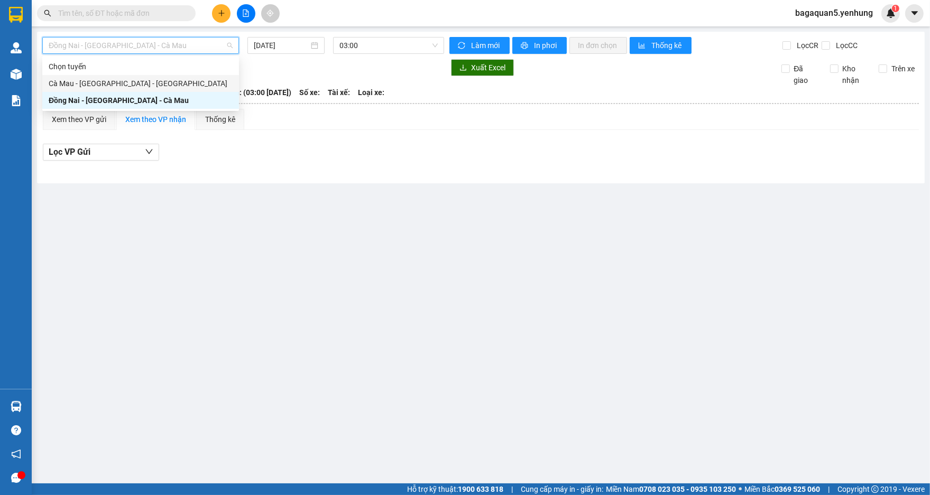
click at [198, 82] on div "Cà Mau - [GEOGRAPHIC_DATA] - [GEOGRAPHIC_DATA]" at bounding box center [141, 84] width 184 height 12
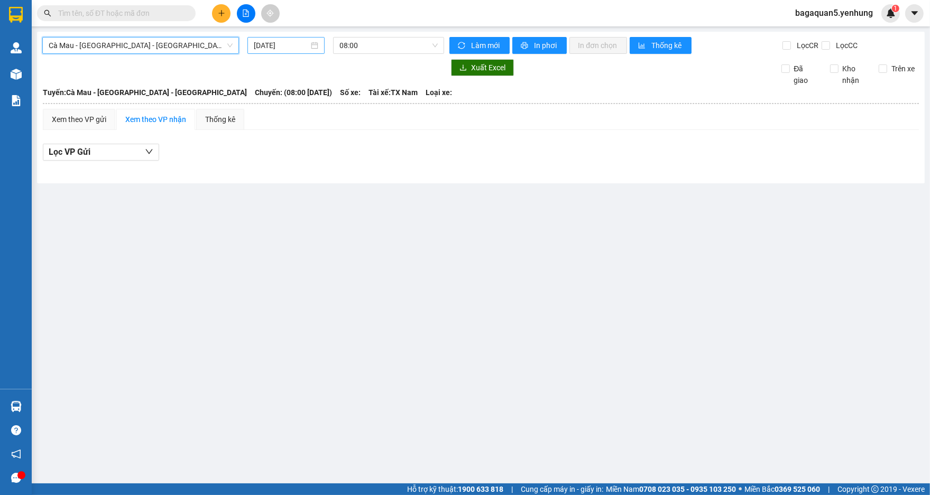
click at [286, 44] on input "[DATE]" at bounding box center [281, 46] width 55 height 12
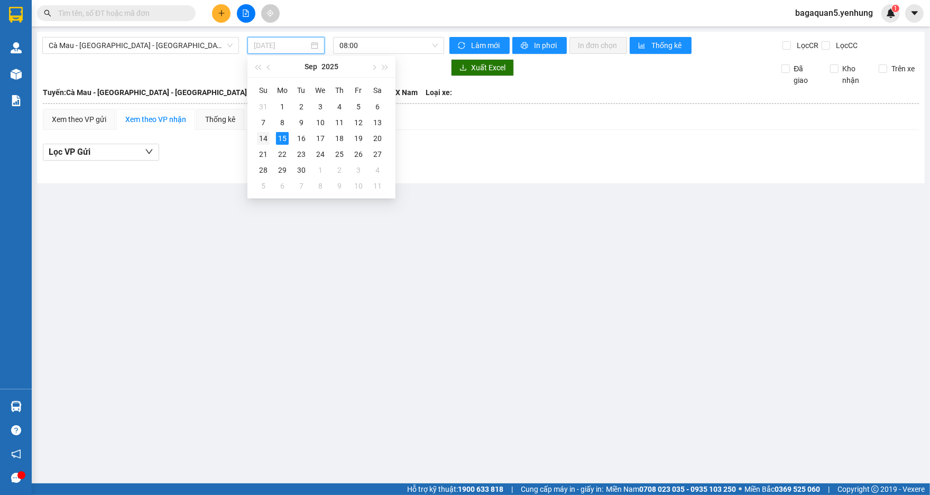
click at [260, 136] on div "14" at bounding box center [263, 138] width 13 height 13
type input "[DATE]"
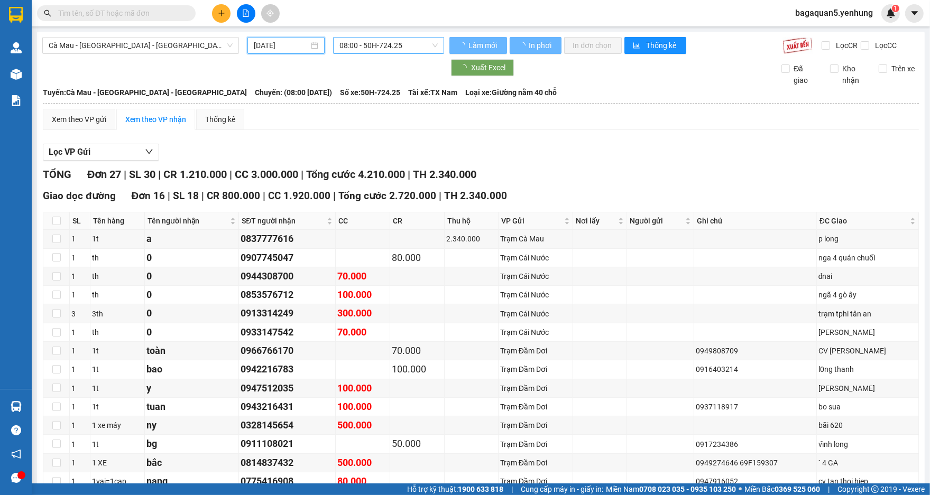
click at [377, 40] on span "08:00 - 50H-724.25" at bounding box center [388, 46] width 98 height 16
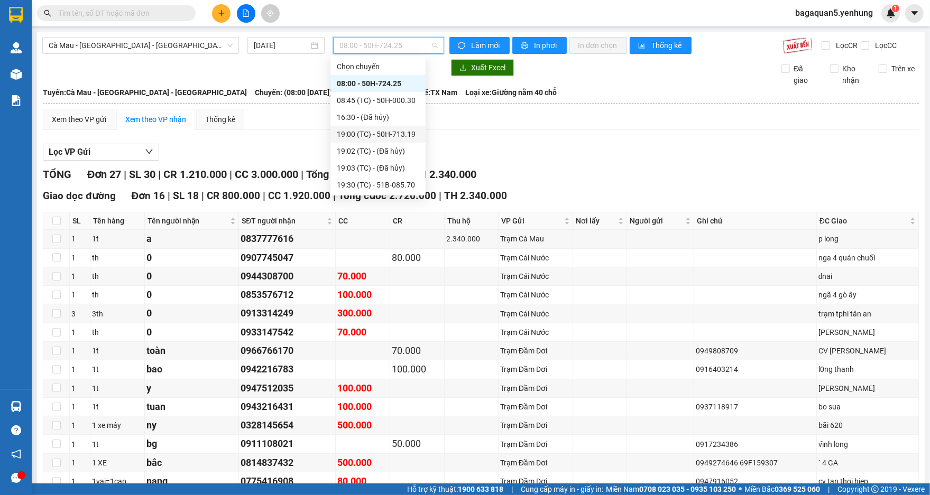
click at [383, 133] on div "19:00 (TC) - 50H-713.19" at bounding box center [378, 134] width 82 height 12
